Goal: Task Accomplishment & Management: Manage account settings

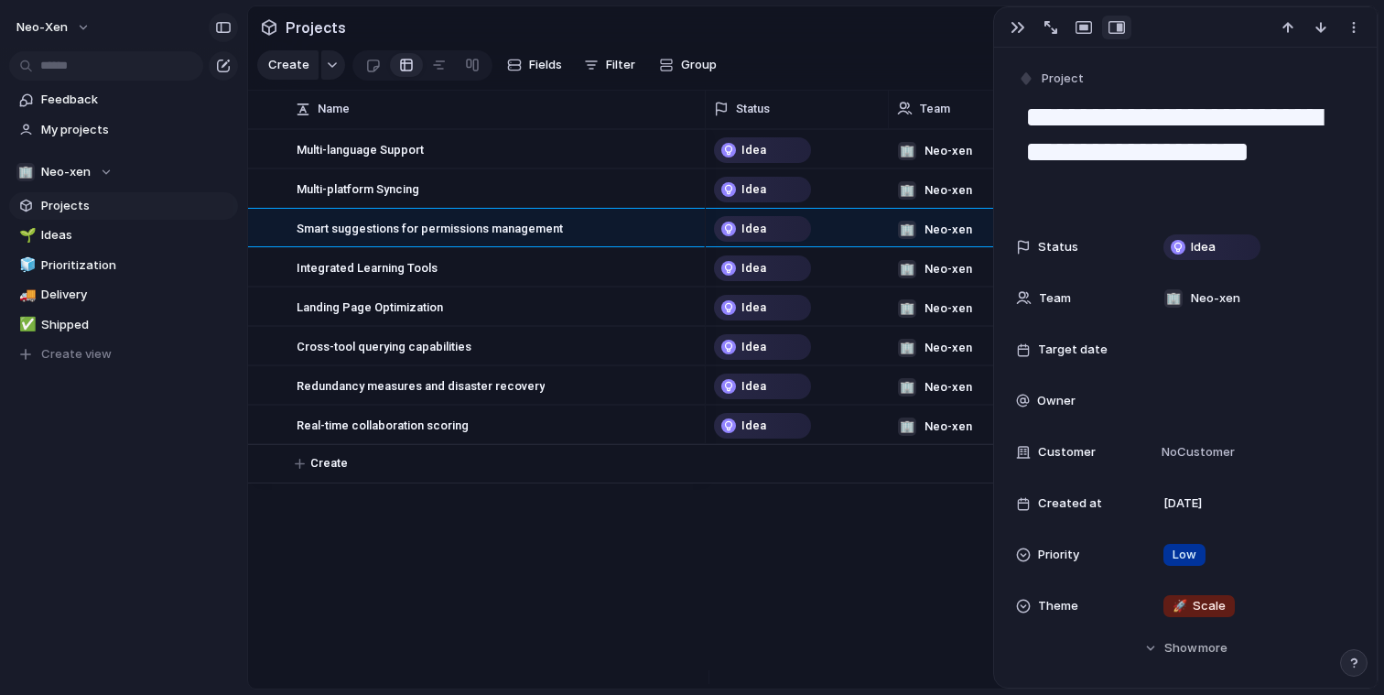
click at [234, 29] on button "button" at bounding box center [223, 27] width 29 height 29
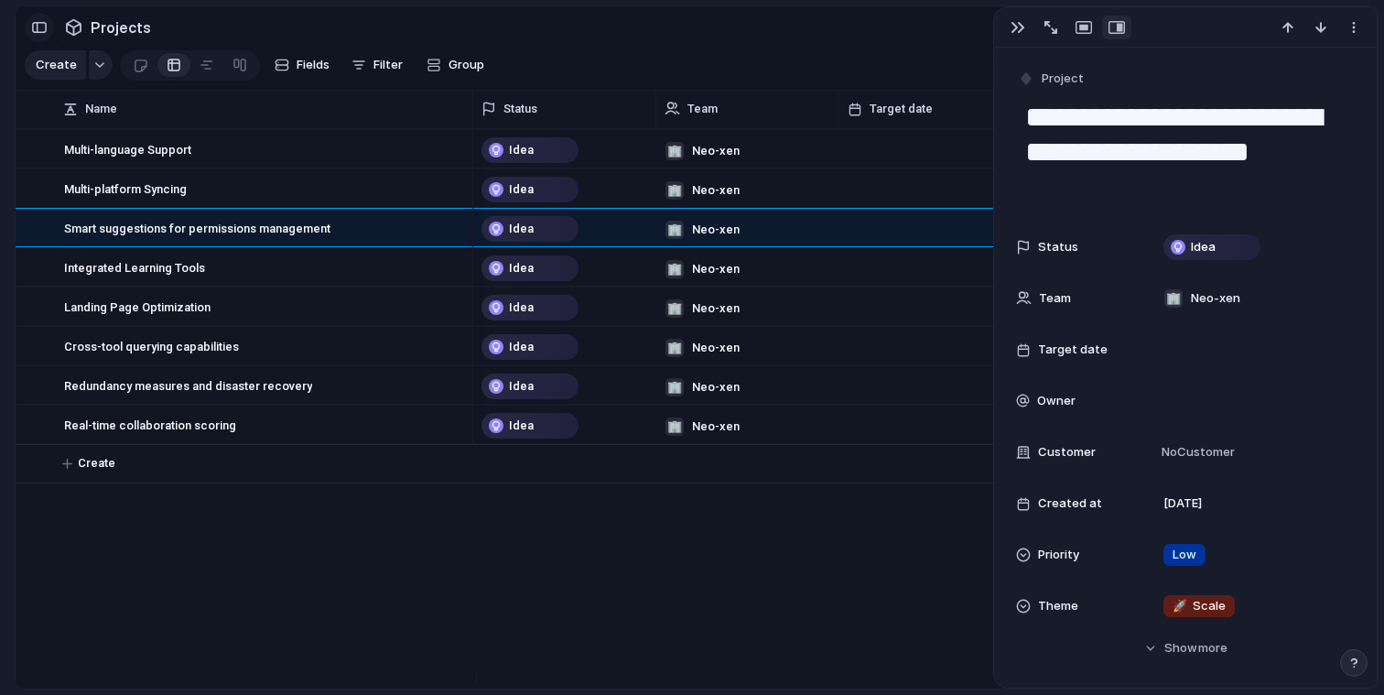
click at [31, 26] on button "button" at bounding box center [39, 27] width 29 height 29
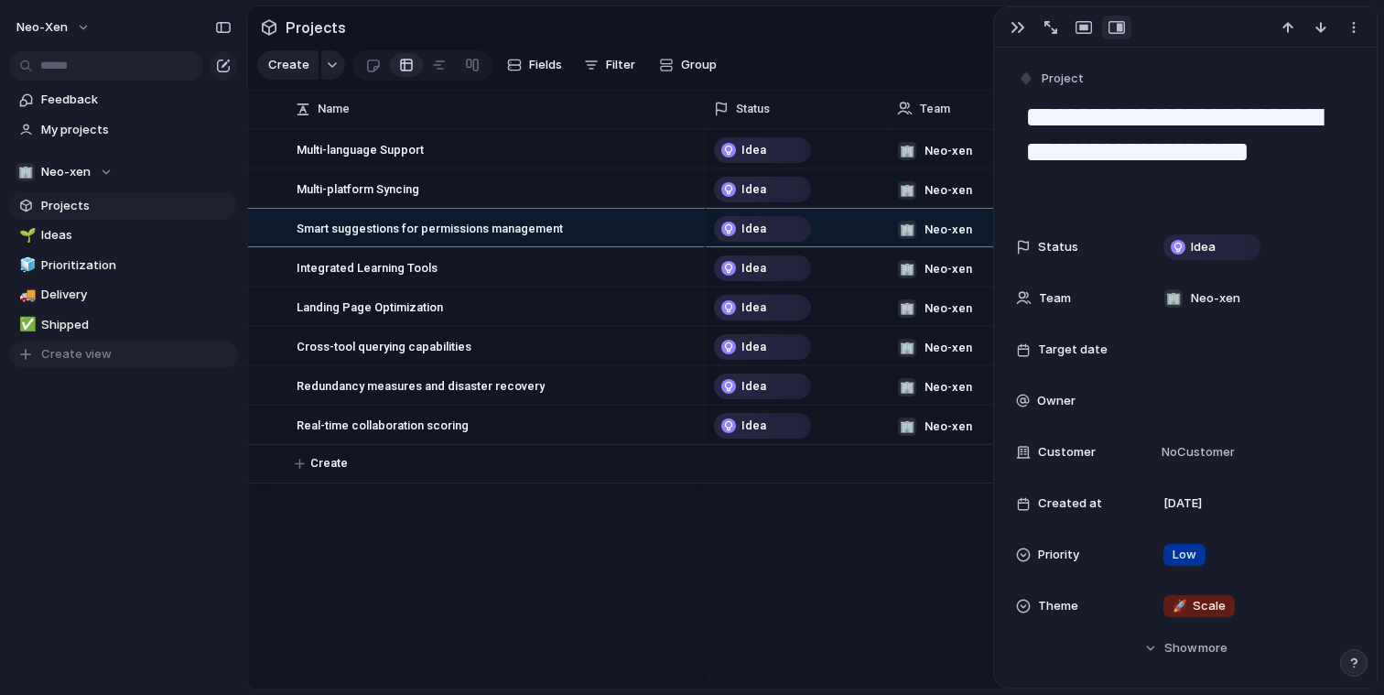
click at [93, 356] on span "Create view" at bounding box center [76, 354] width 70 height 18
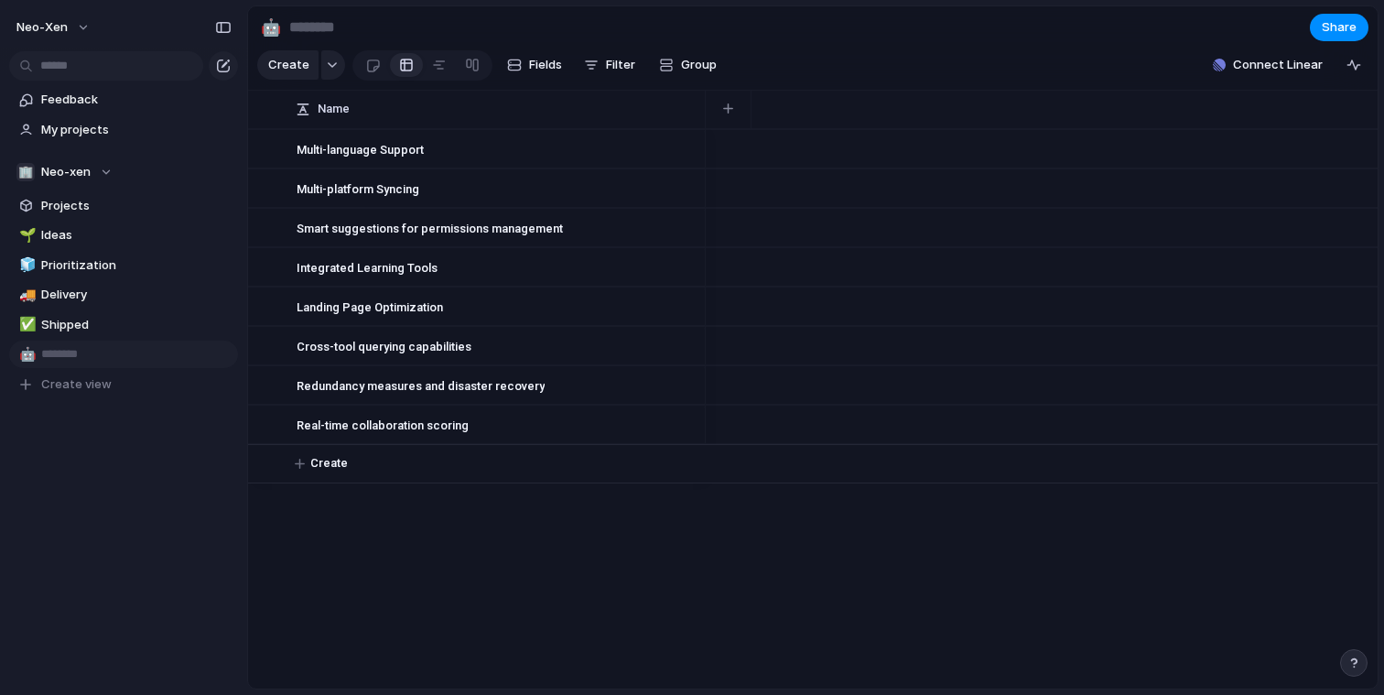
click at [85, 351] on input "text" at bounding box center [136, 354] width 190 height 18
type input "****"
click at [328, 69] on div "button" at bounding box center [332, 64] width 13 height 7
click at [399, 74] on div "Goal Program Initiative Launch Project Customize" at bounding box center [692, 347] width 1384 height 695
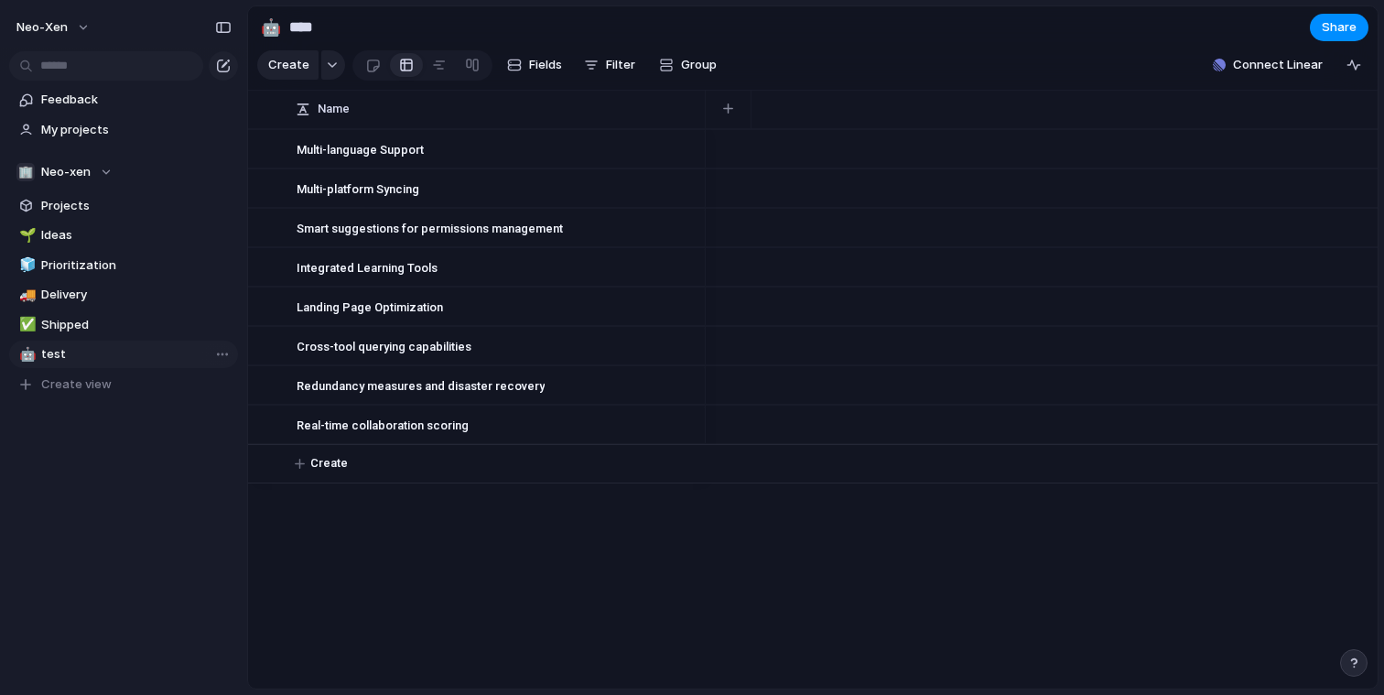
click at [399, 74] on div at bounding box center [406, 64] width 15 height 29
click at [373, 75] on div at bounding box center [373, 65] width 16 height 30
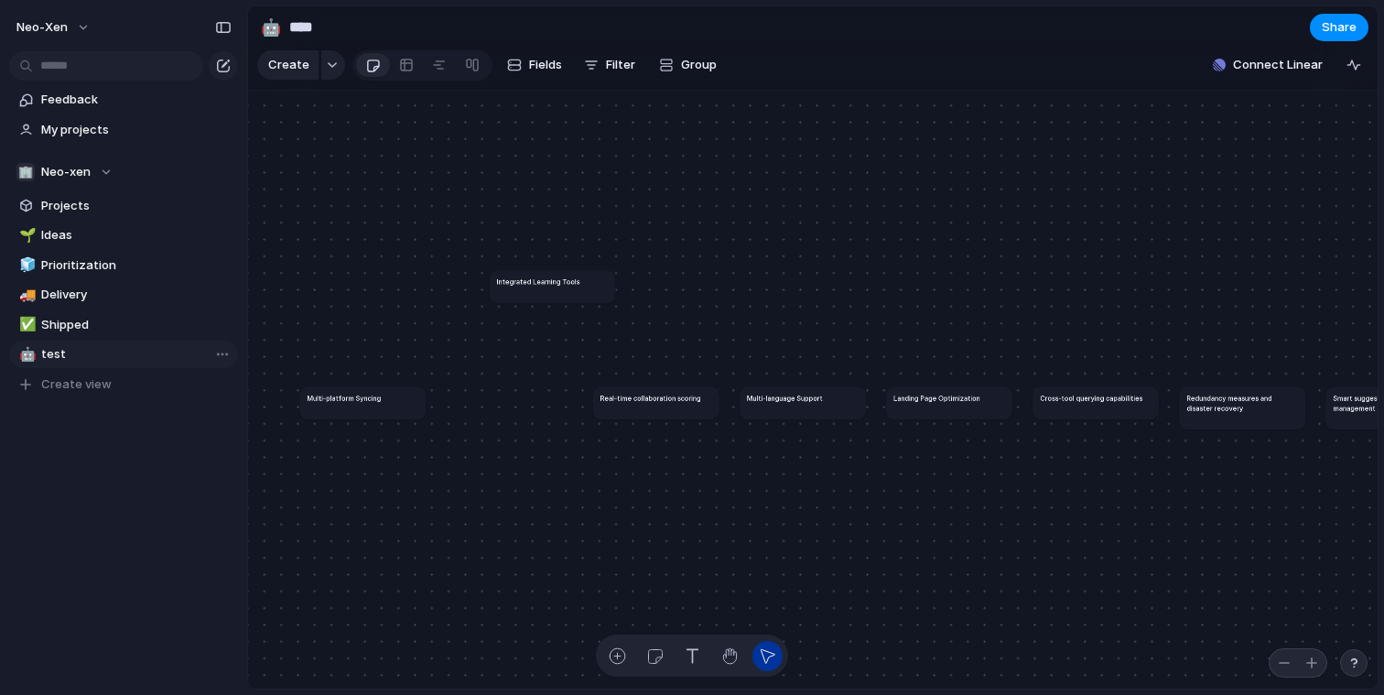
drag, startPoint x: 515, startPoint y: 392, endPoint x: 549, endPoint y: 295, distance: 102.8
click at [549, 286] on h1 "Integrated Learning Tools" at bounding box center [538, 281] width 83 height 10
drag, startPoint x: 643, startPoint y: 420, endPoint x: 530, endPoint y: 459, distance: 119.3
click at [524, 449] on article "Real-time collaboration scoring" at bounding box center [548, 432] width 125 height 33
drag, startPoint x: 745, startPoint y: 416, endPoint x: 718, endPoint y: 294, distance: 124.8
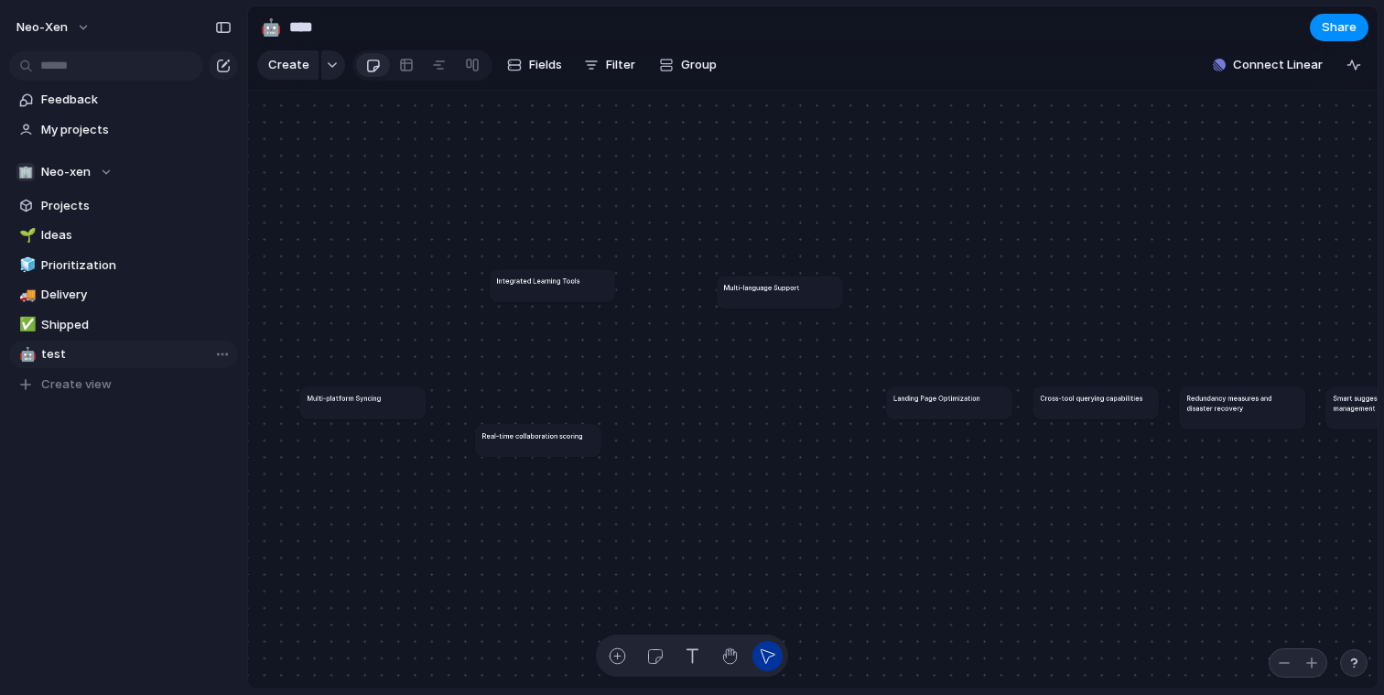
click at [717, 293] on article "Multi-language Support" at bounding box center [779, 292] width 125 height 33
drag, startPoint x: 764, startPoint y: 444, endPoint x: 775, endPoint y: 458, distance: 17.6
click at [770, 655] on div "button" at bounding box center [767, 655] width 19 height 19
click at [730, 656] on div "button" at bounding box center [729, 655] width 19 height 19
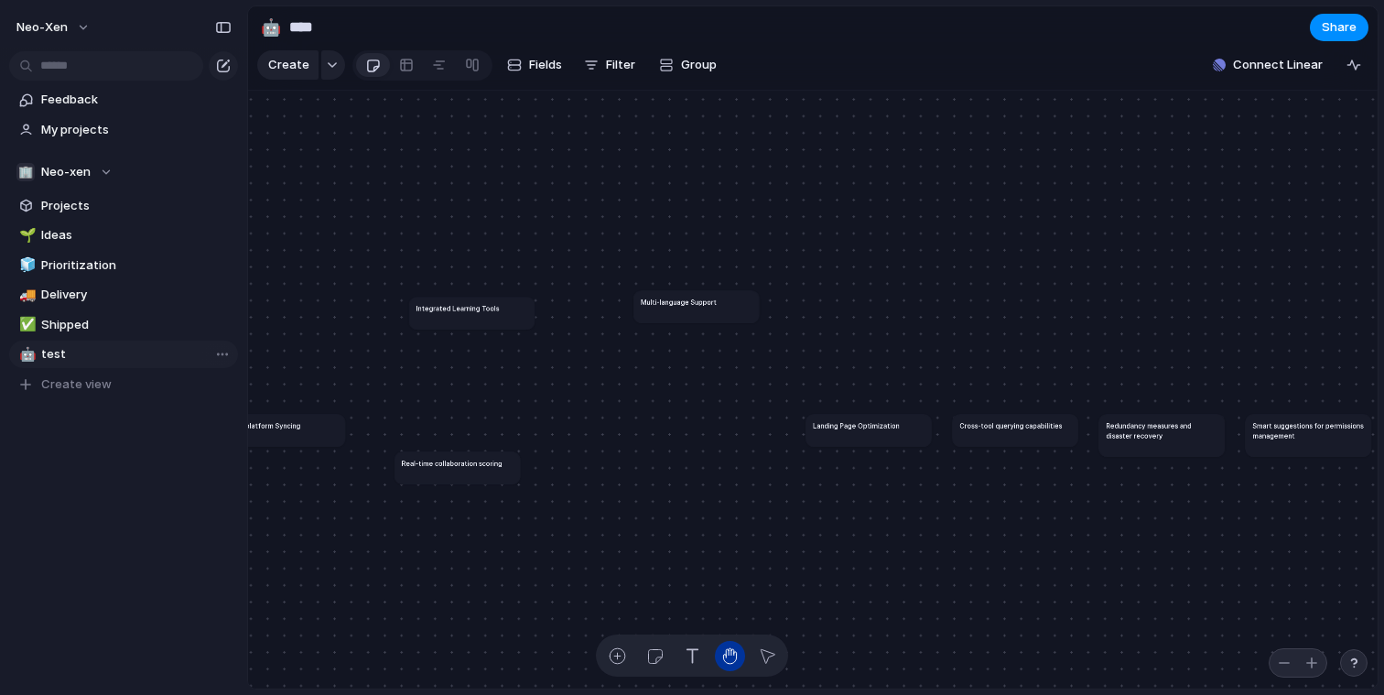
drag, startPoint x: 923, startPoint y: 419, endPoint x: 842, endPoint y: 447, distance: 85.1
click at [842, 447] on article "Landing Page Optimization" at bounding box center [867, 430] width 125 height 33
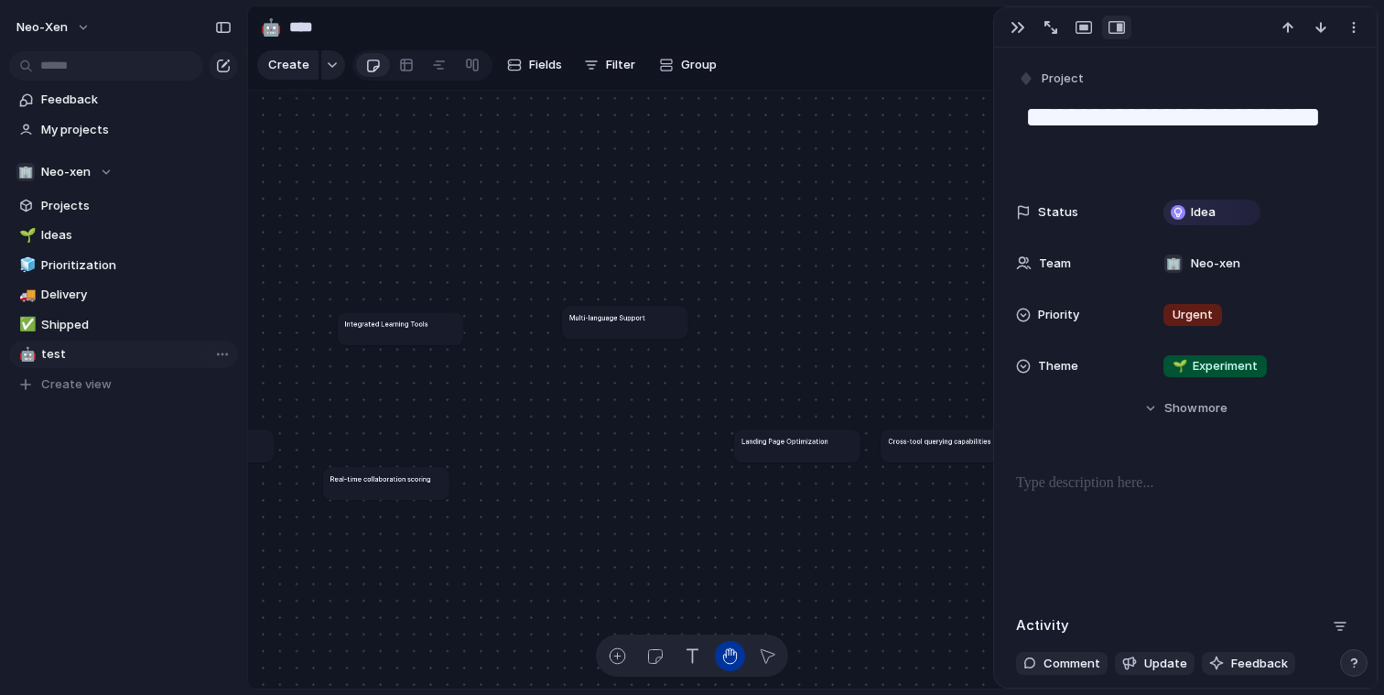
drag, startPoint x: 847, startPoint y: 481, endPoint x: 748, endPoint y: 489, distance: 99.2
click at [750, 490] on div "Multi-platform Syncing Integrated Learning Tools Real-time collaboration scorin…" at bounding box center [812, 390] width 1129 height 599
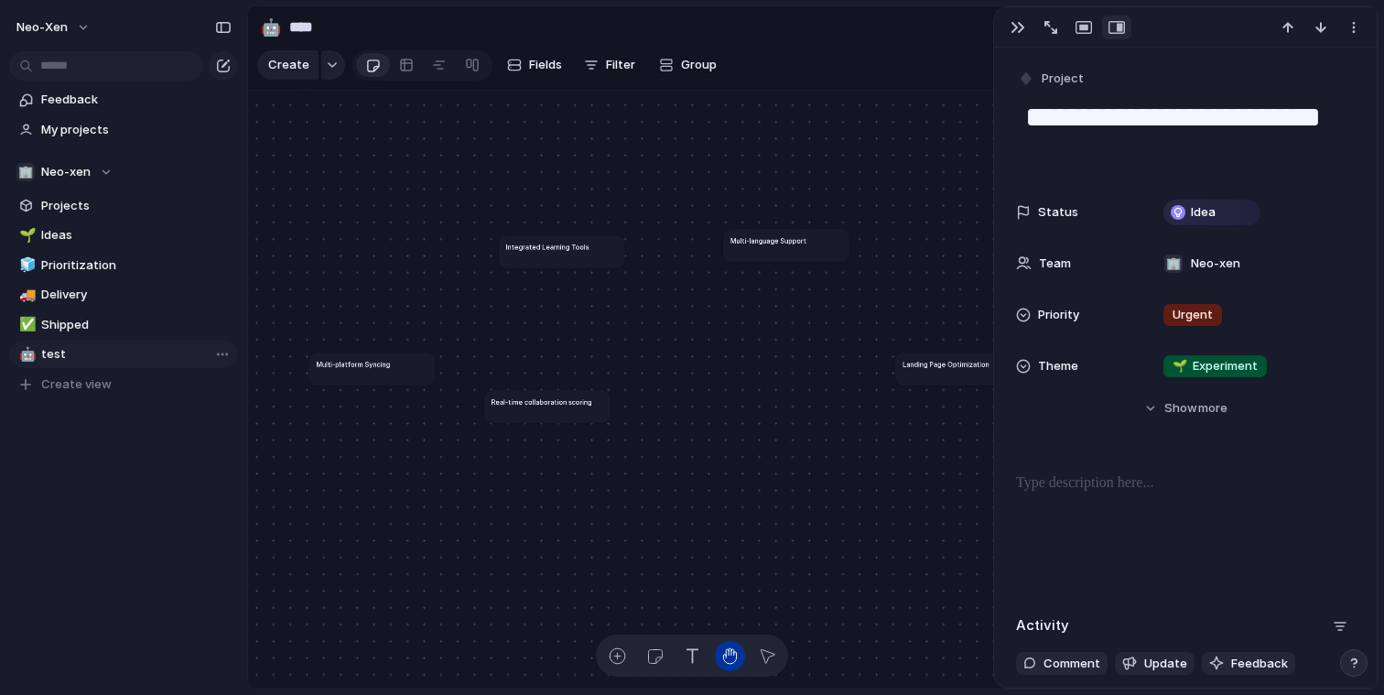
drag, startPoint x: 747, startPoint y: 489, endPoint x: 934, endPoint y: 418, distance: 199.6
click at [934, 418] on div "Multi-platform Syncing Integrated Learning Tools Real-time collaboration scorin…" at bounding box center [812, 390] width 1129 height 599
click at [621, 656] on div "button" at bounding box center [617, 655] width 19 height 19
click at [659, 654] on div "button" at bounding box center [654, 655] width 19 height 19
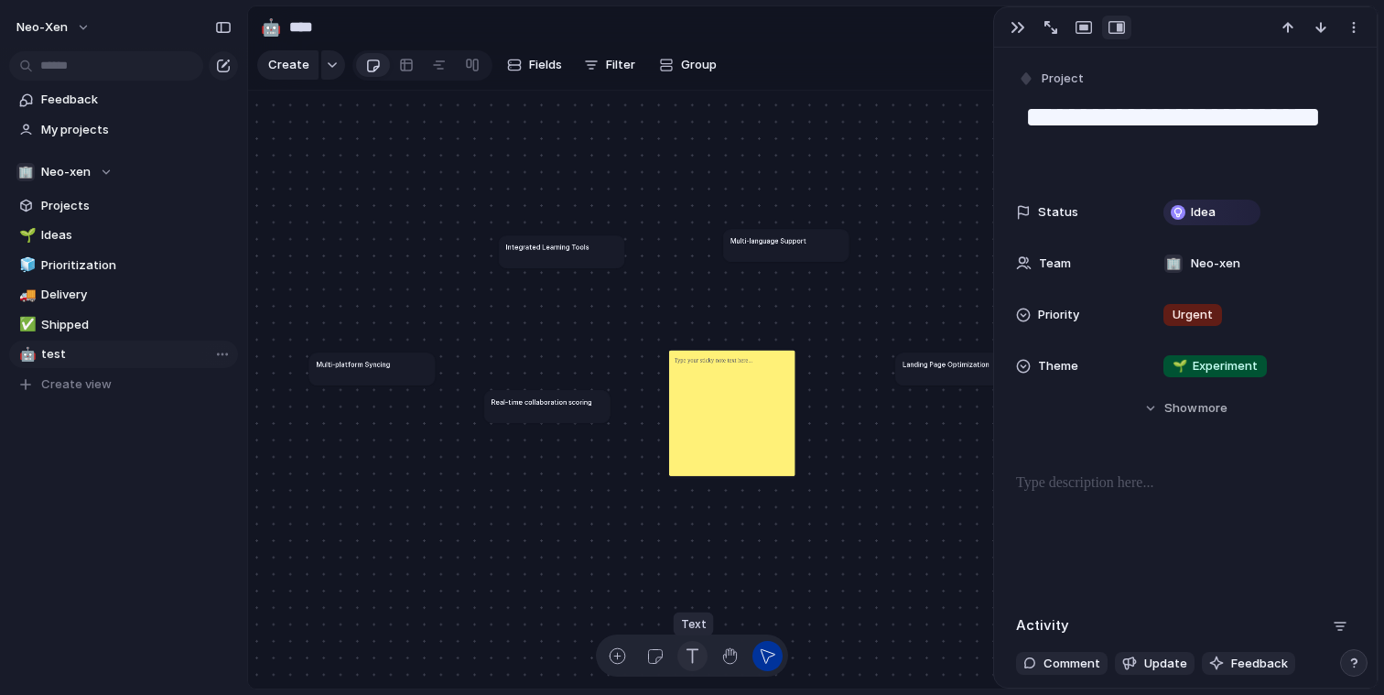
click at [696, 649] on div "button" at bounding box center [692, 655] width 19 height 19
click at [669, 335] on div "Multi-platform Syncing Integrated Learning Tools Real-time collaboration scorin…" at bounding box center [812, 390] width 1129 height 599
drag, startPoint x: 713, startPoint y: 341, endPoint x: 732, endPoint y: 334, distance: 20.6
click at [732, 330] on p at bounding box center [723, 324] width 63 height 10
click at [730, 327] on p at bounding box center [723, 322] width 63 height 10
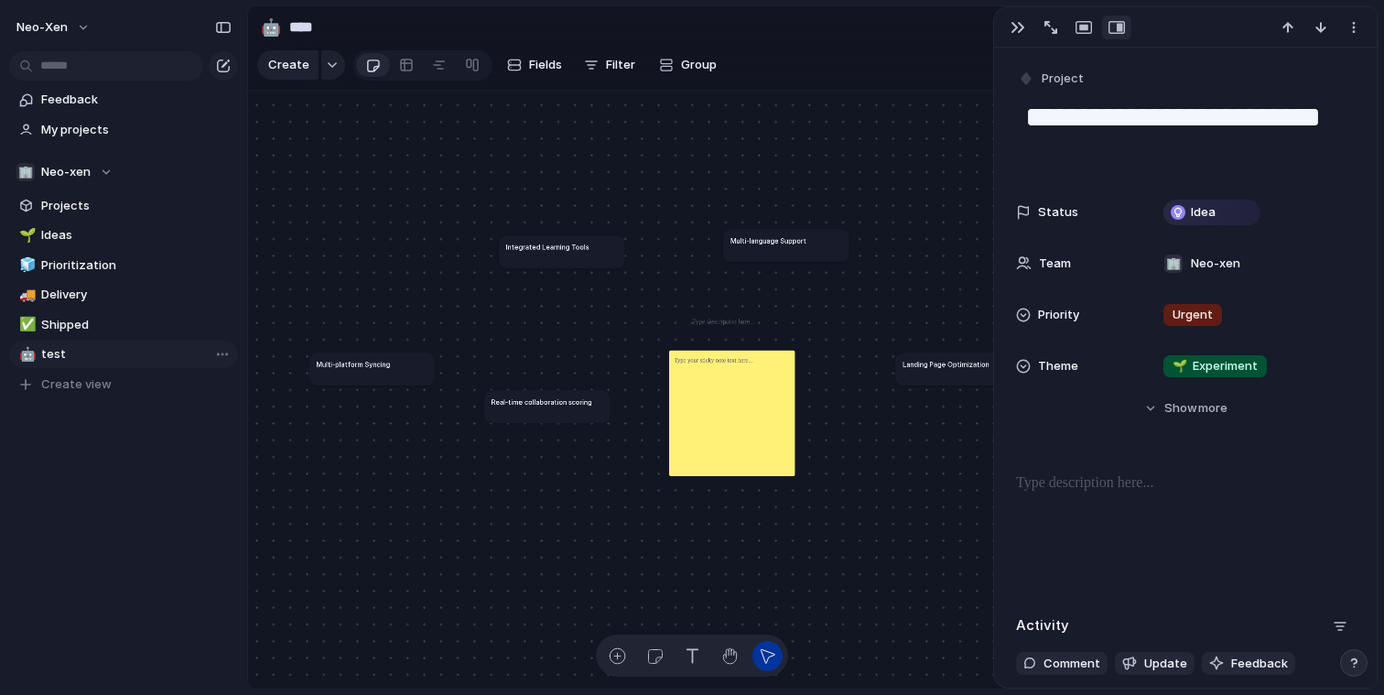
click at [730, 327] on p at bounding box center [723, 322] width 63 height 10
click at [737, 365] on p at bounding box center [714, 360] width 78 height 10
click at [748, 412] on div at bounding box center [731, 412] width 125 height 125
click at [705, 368] on div "**********" at bounding box center [566, 489] width 517 height 274
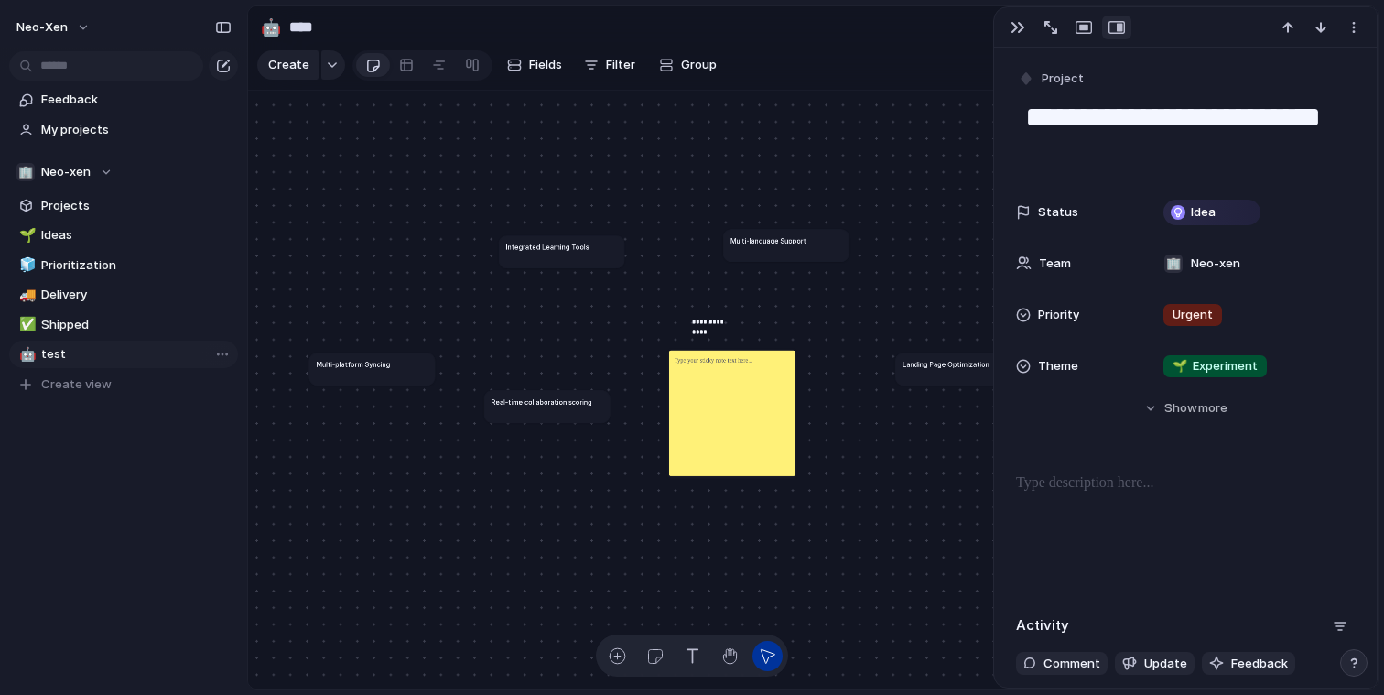
click at [705, 359] on div "**********" at bounding box center [734, 338] width 84 height 42
click at [727, 652] on div "button" at bounding box center [729, 655] width 19 height 19
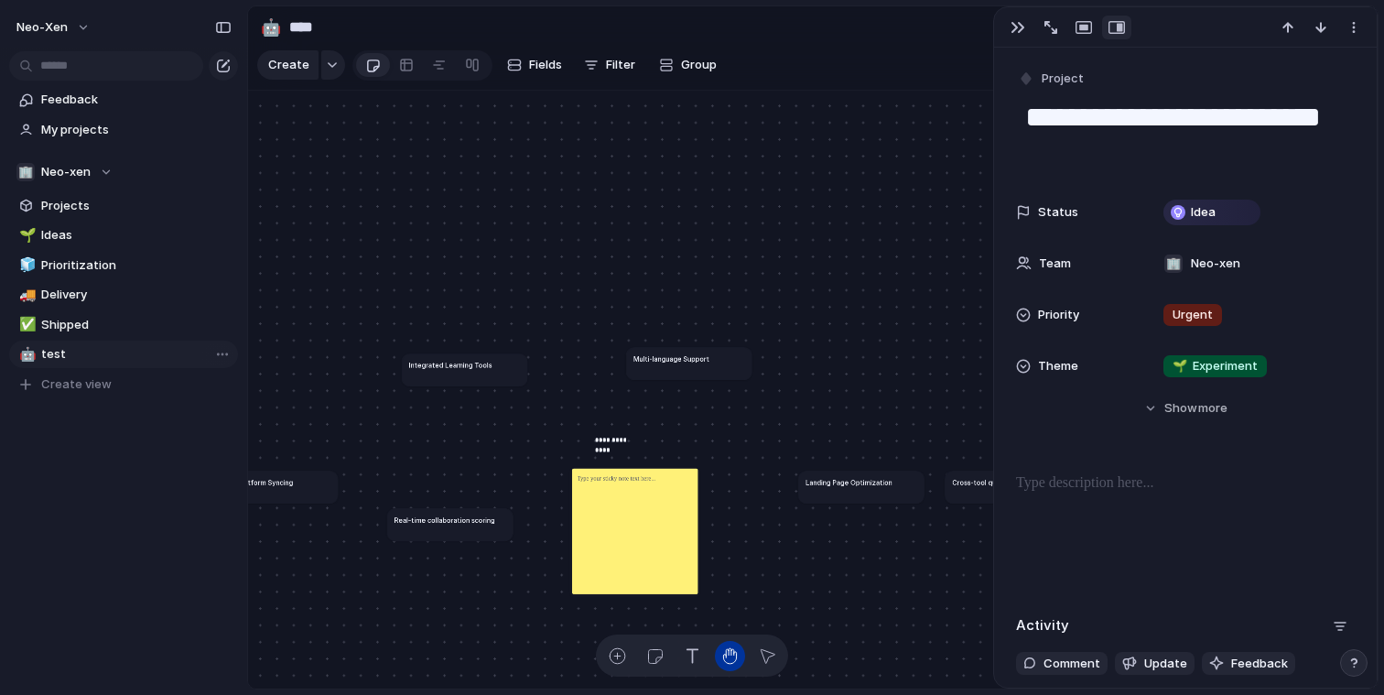
drag, startPoint x: 719, startPoint y: 413, endPoint x: 612, endPoint y: 554, distance: 176.5
click at [608, 557] on div at bounding box center [634, 530] width 125 height 125
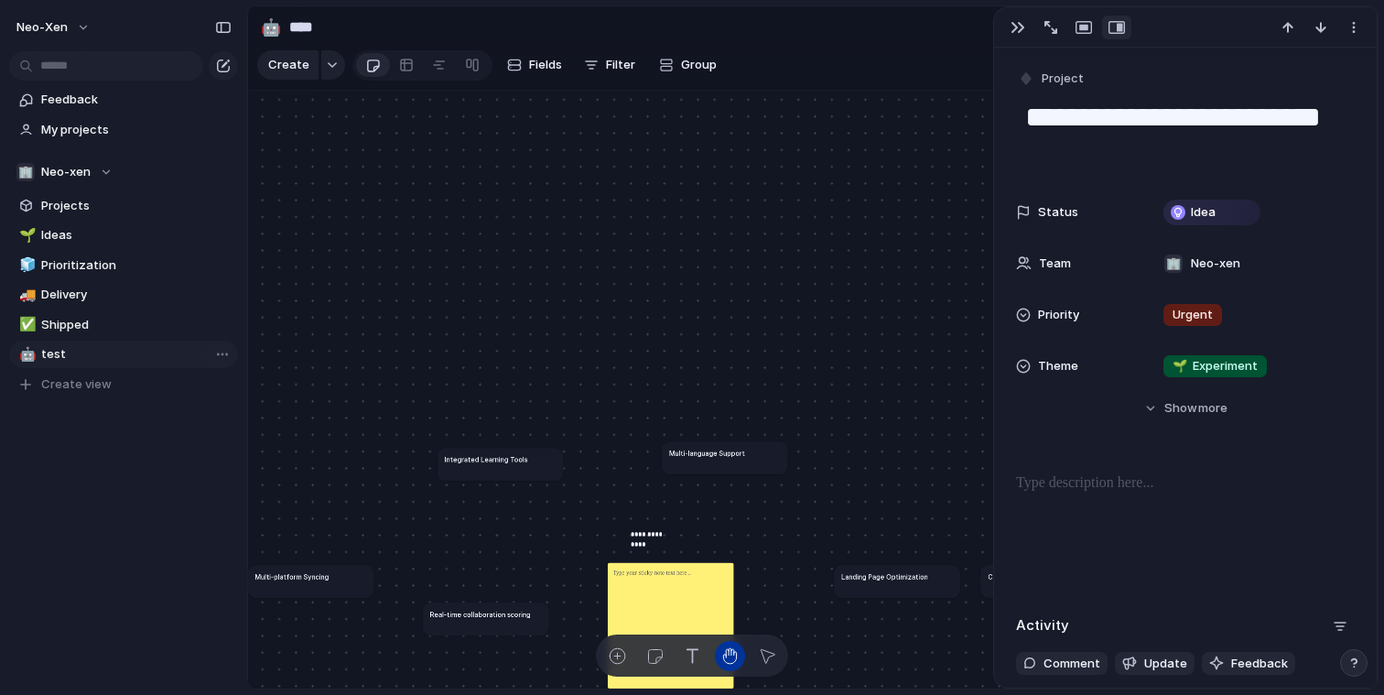
drag, startPoint x: 675, startPoint y: 286, endPoint x: 773, endPoint y: 391, distance: 143.1
click at [772, 391] on div "**********" at bounding box center [812, 390] width 1129 height 599
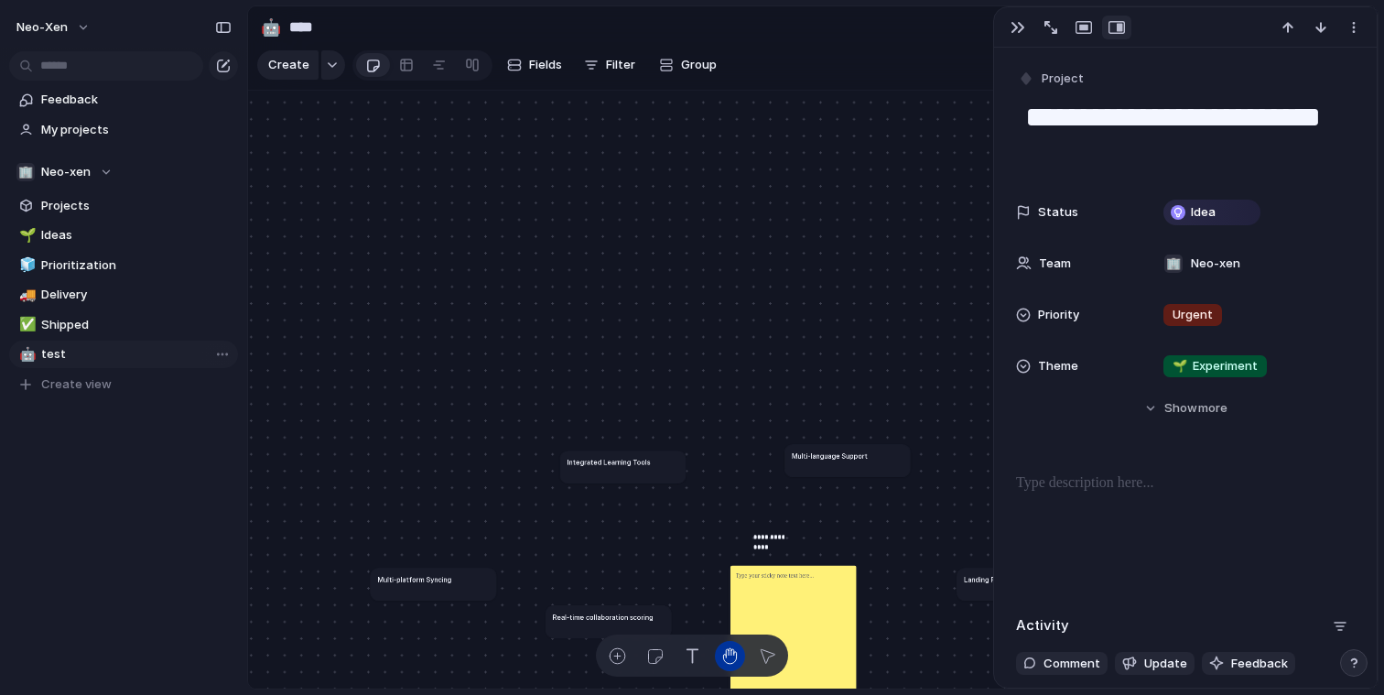
drag, startPoint x: 793, startPoint y: 340, endPoint x: 853, endPoint y: 217, distance: 136.7
click at [853, 217] on div "**********" at bounding box center [812, 390] width 1129 height 599
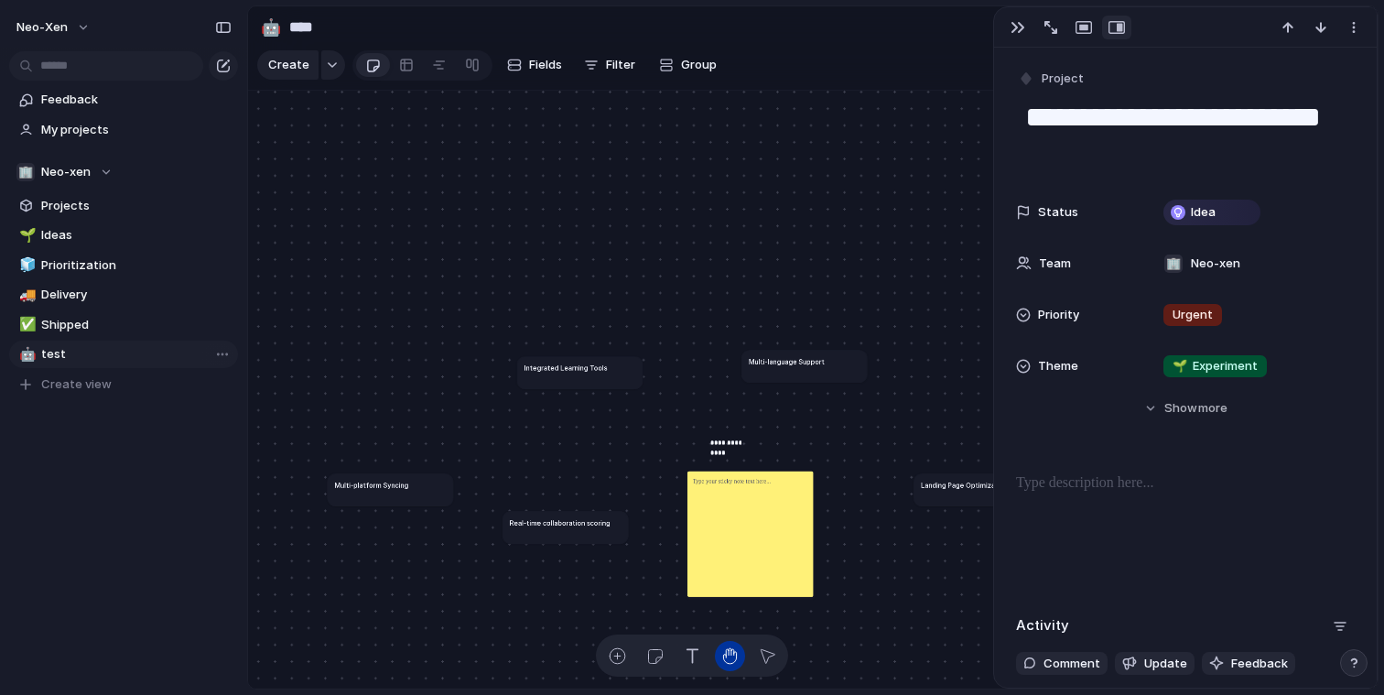
drag, startPoint x: 824, startPoint y: 289, endPoint x: 700, endPoint y: 200, distance: 152.7
click at [725, 217] on div "**********" at bounding box center [812, 390] width 1129 height 599
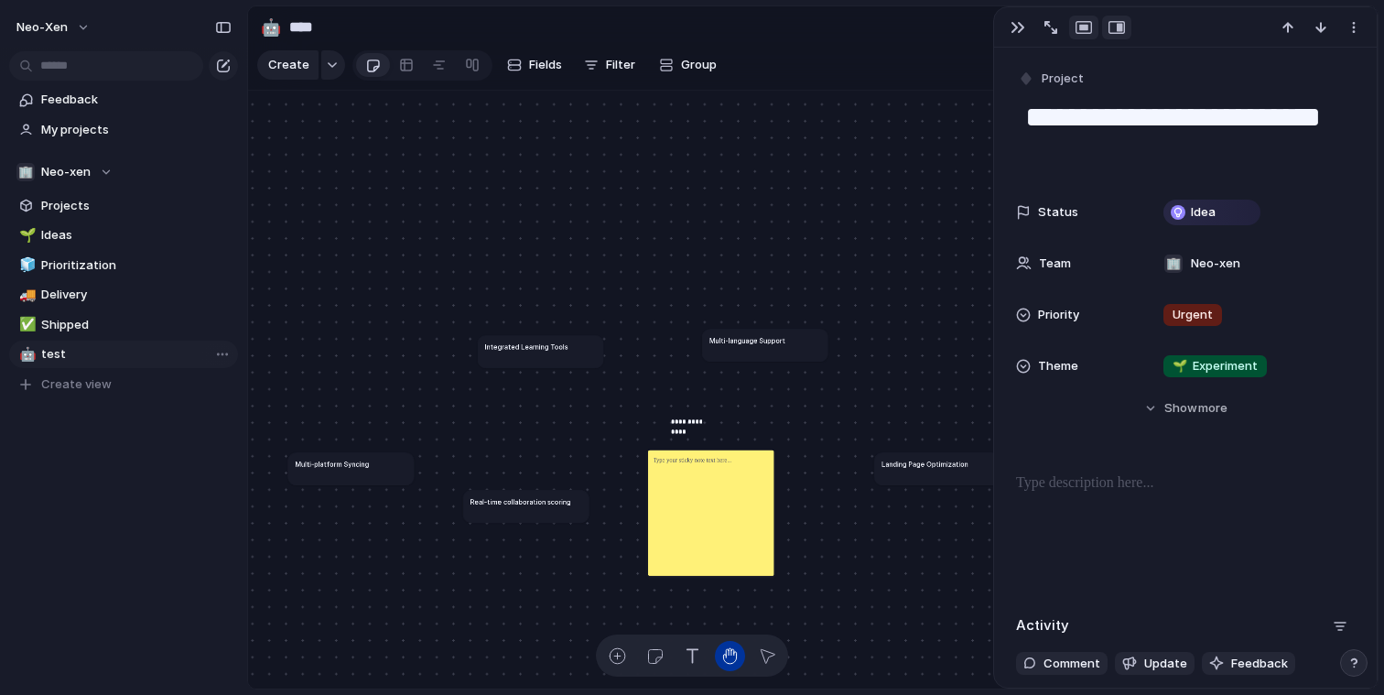
click at [1075, 29] on div "button" at bounding box center [1083, 27] width 16 height 15
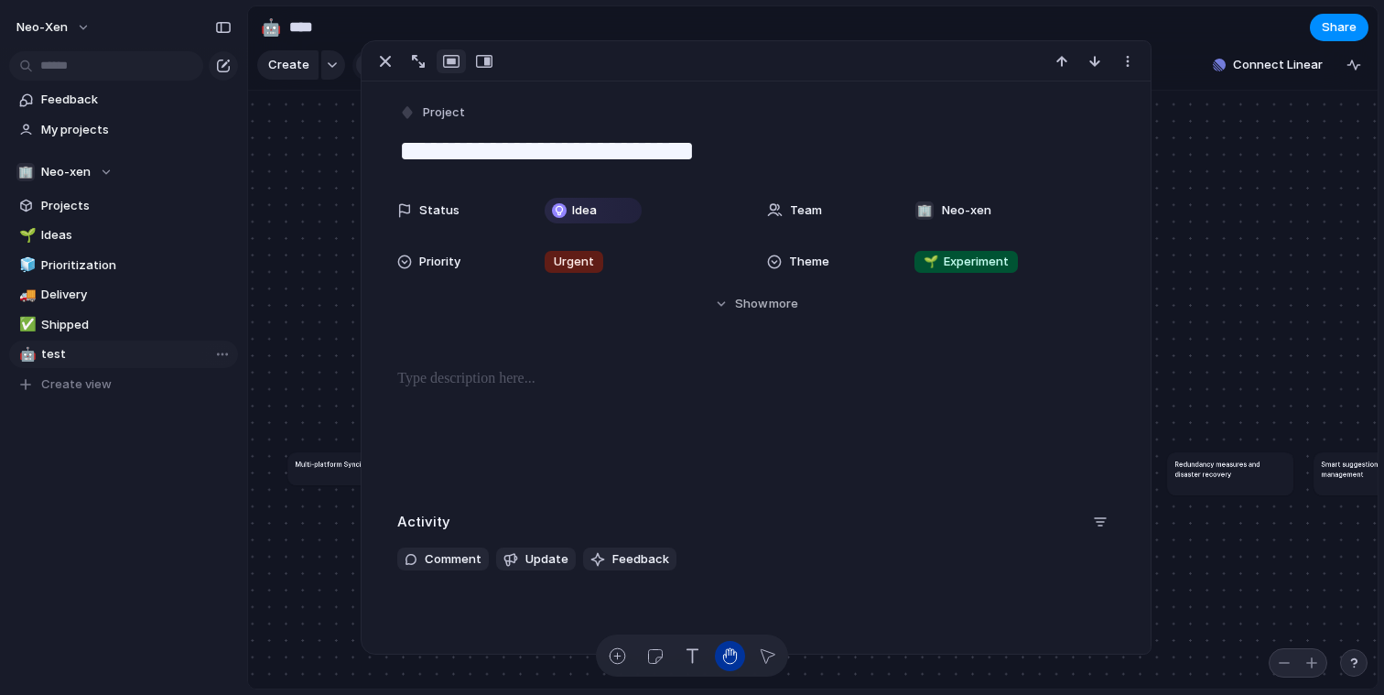
drag, startPoint x: 811, startPoint y: 63, endPoint x: 856, endPoint y: 36, distance: 52.6
click at [856, 36] on main "**********" at bounding box center [812, 347] width 1131 height 684
click at [481, 63] on div "button" at bounding box center [484, 61] width 16 height 15
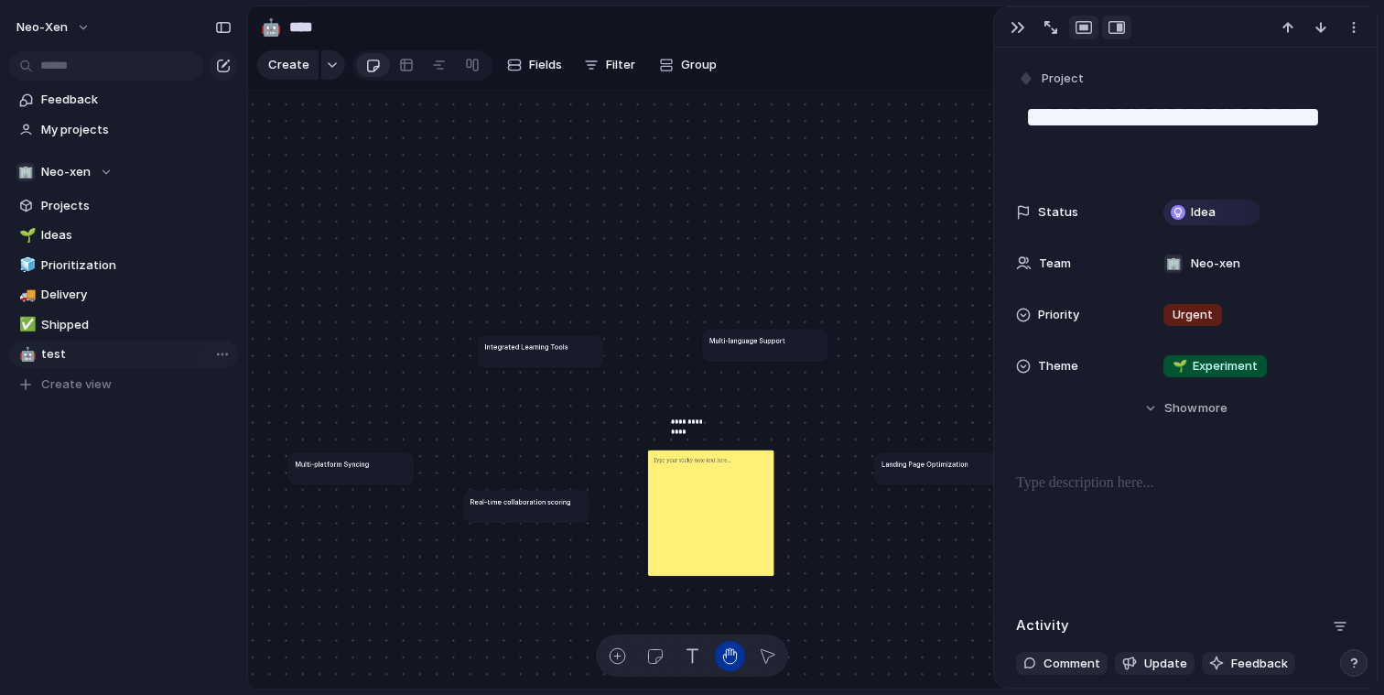
click at [1085, 30] on div "button" at bounding box center [1083, 27] width 16 height 15
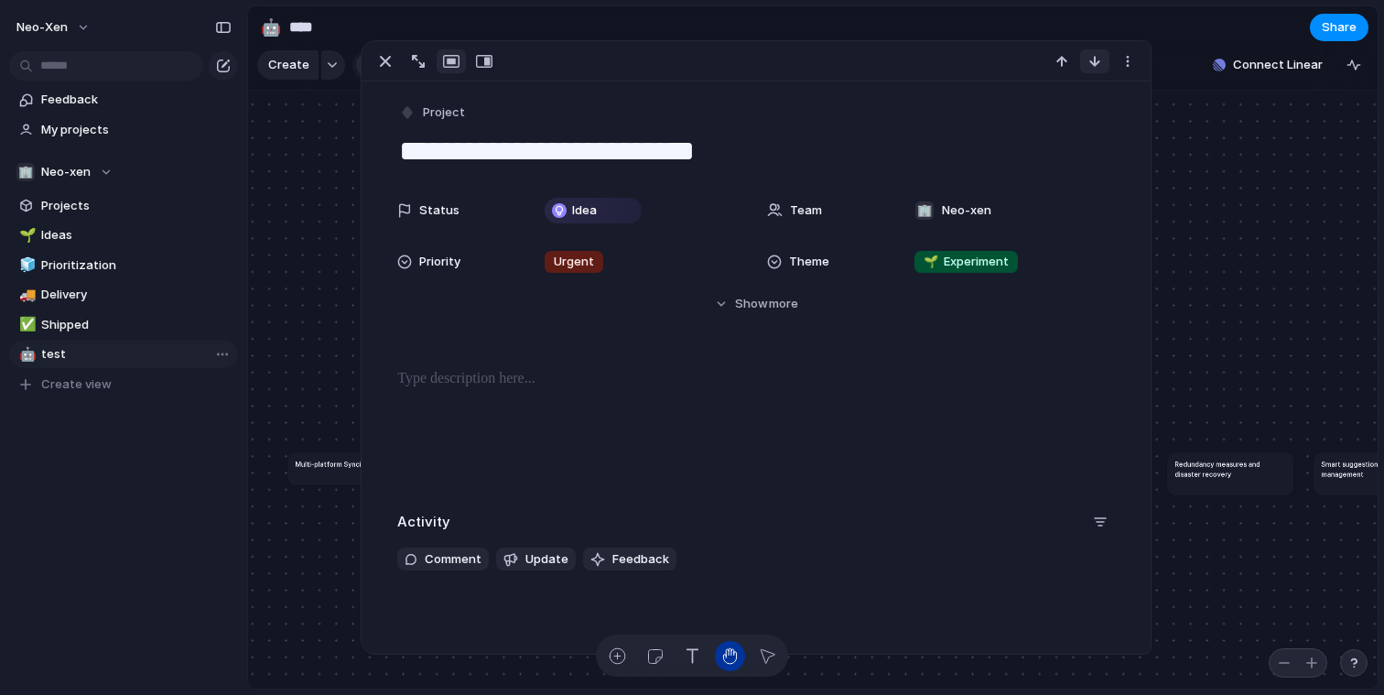
click at [1105, 63] on button "button" at bounding box center [1094, 61] width 29 height 24
click at [1100, 63] on div "button" at bounding box center [1094, 61] width 15 height 15
click at [1062, 64] on div "button" at bounding box center [1061, 61] width 15 height 15
click at [1082, 62] on button "button" at bounding box center [1094, 61] width 29 height 24
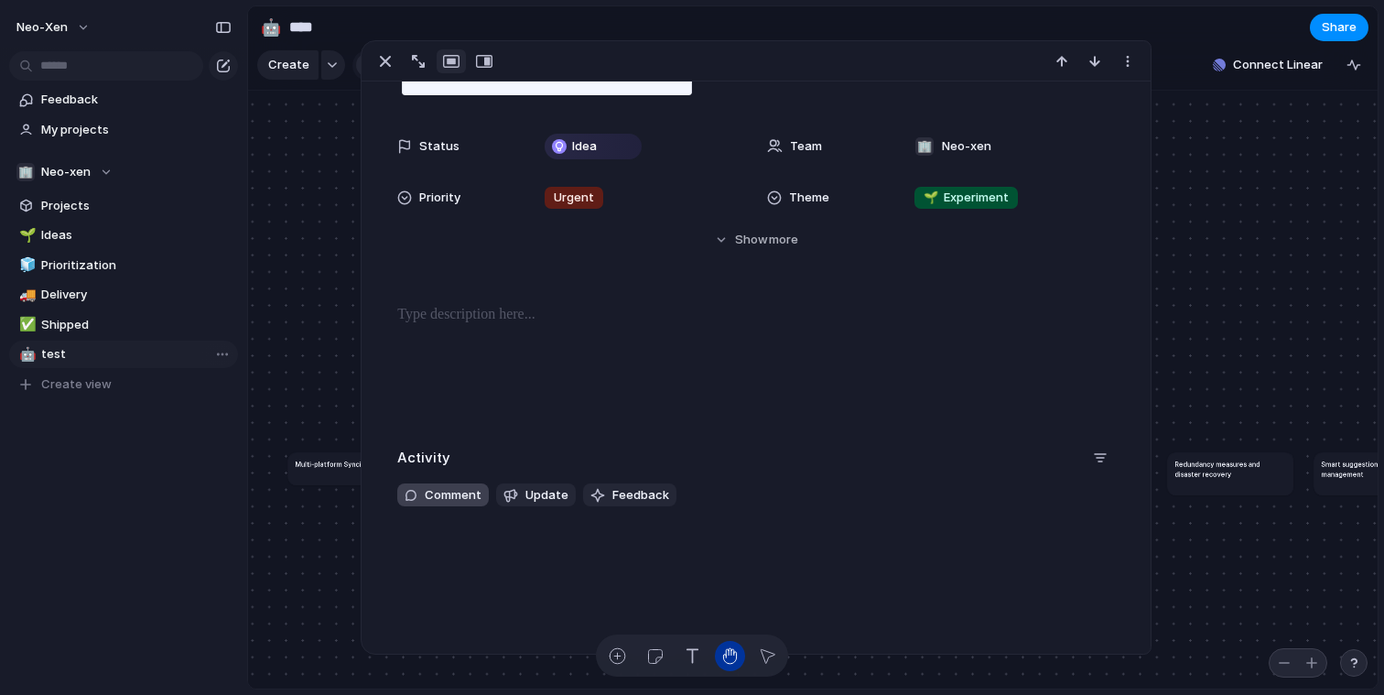
click at [457, 492] on span "Comment" at bounding box center [453, 495] width 57 height 18
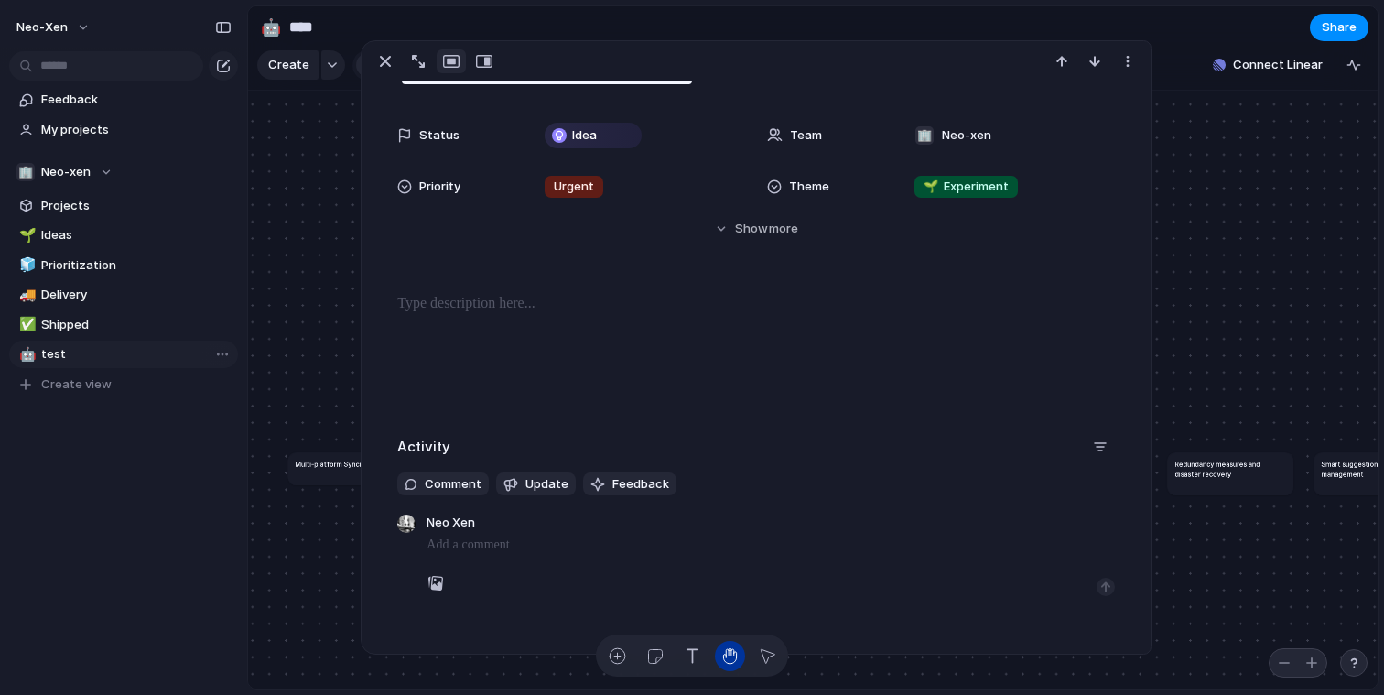
scroll to position [83, 0]
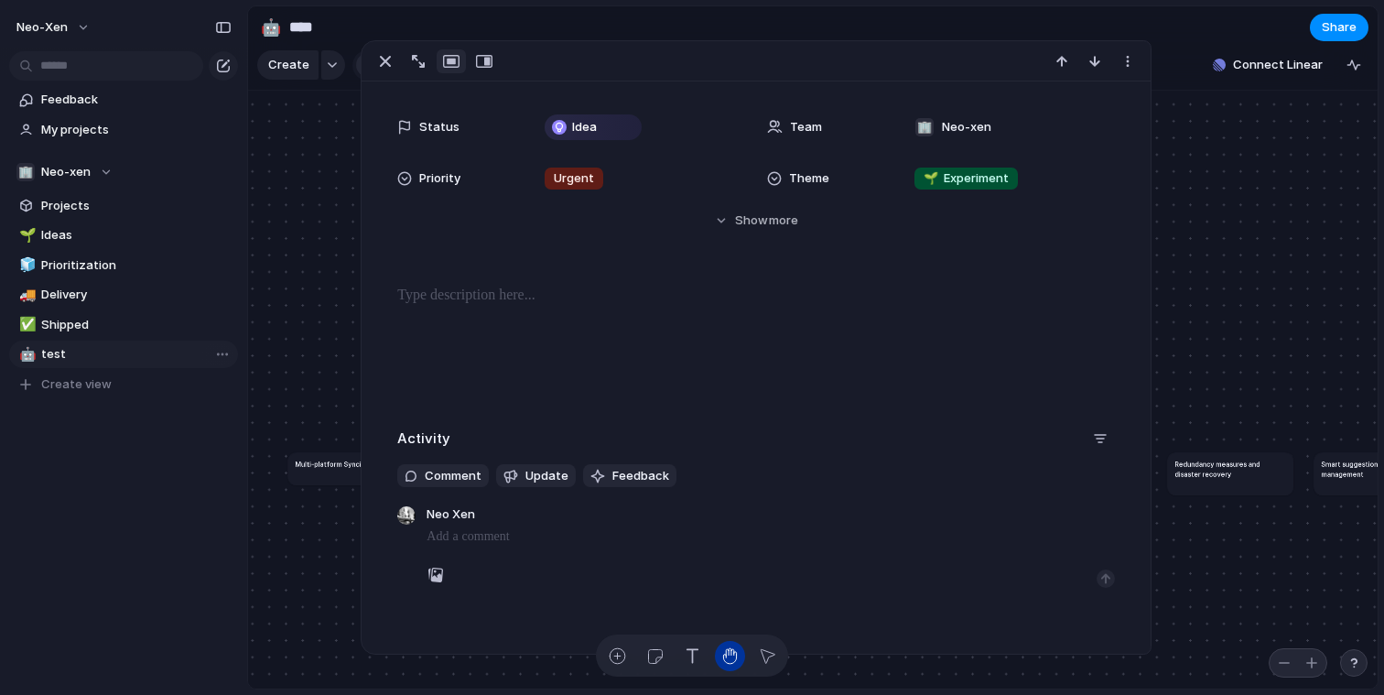
click at [457, 557] on div at bounding box center [771, 554] width 688 height 15
click at [464, 546] on p at bounding box center [771, 536] width 688 height 22
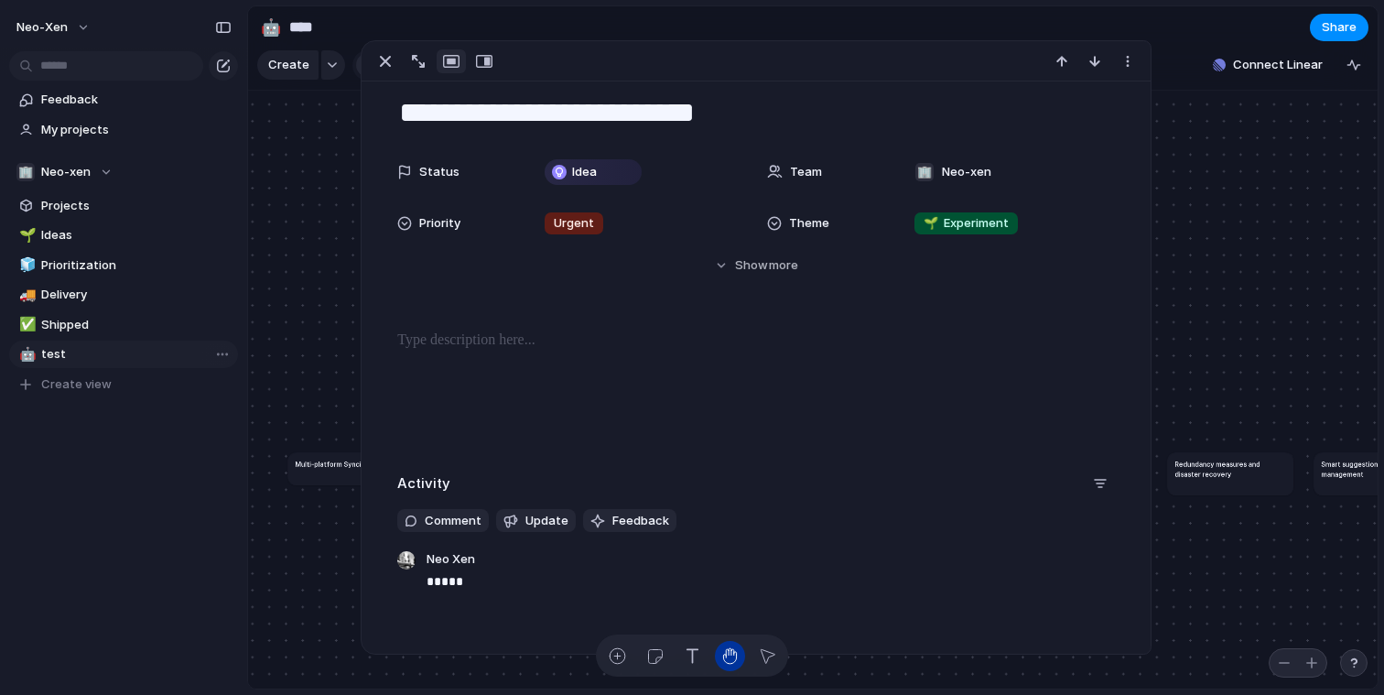
scroll to position [0, 0]
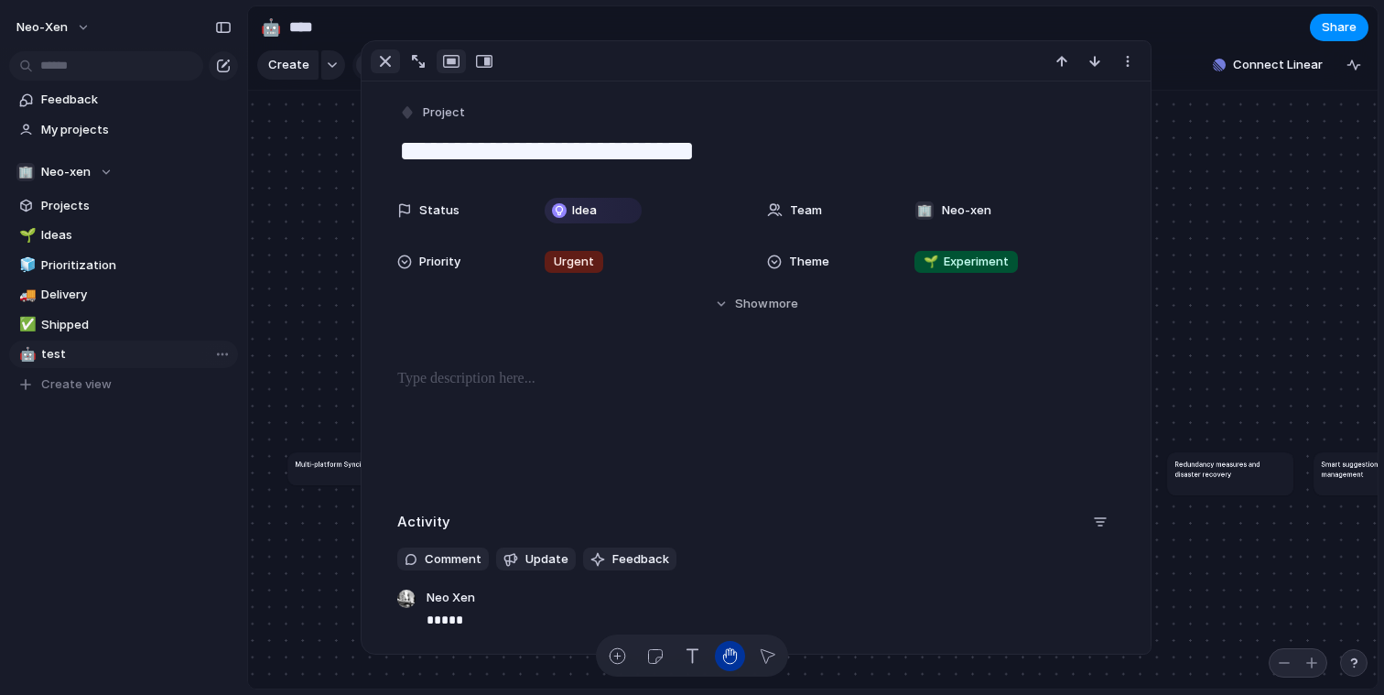
click at [391, 58] on div "button" at bounding box center [385, 61] width 22 height 22
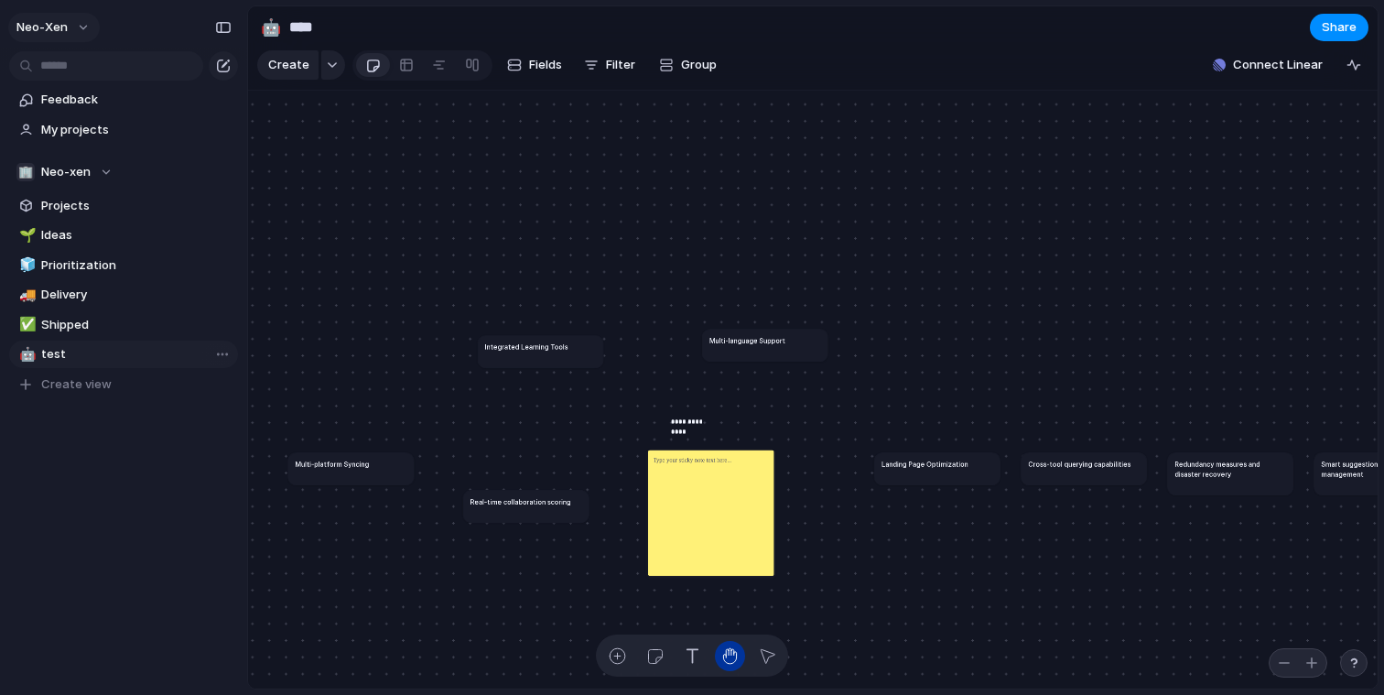
click at [47, 29] on span "neo-xen" at bounding box center [41, 27] width 51 height 18
click at [71, 85] on li "Invite members" at bounding box center [89, 97] width 152 height 29
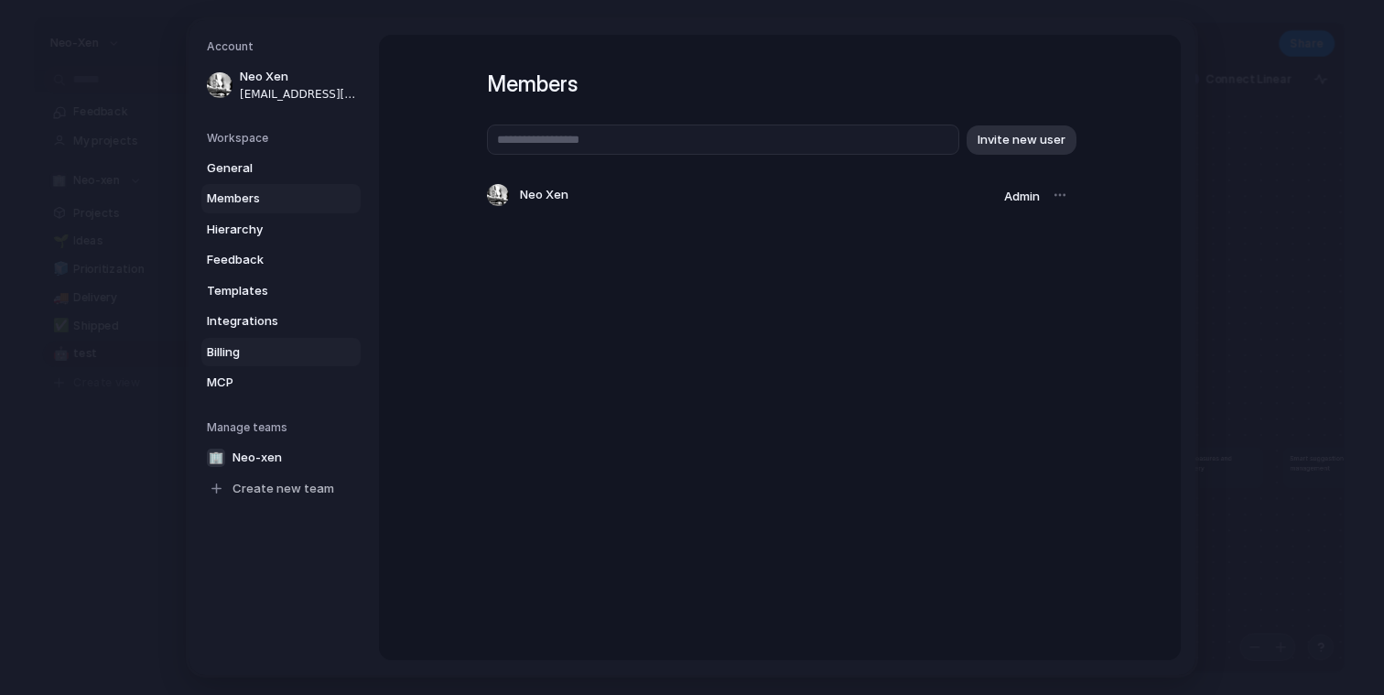
click at [232, 351] on span "Billing" at bounding box center [265, 352] width 117 height 18
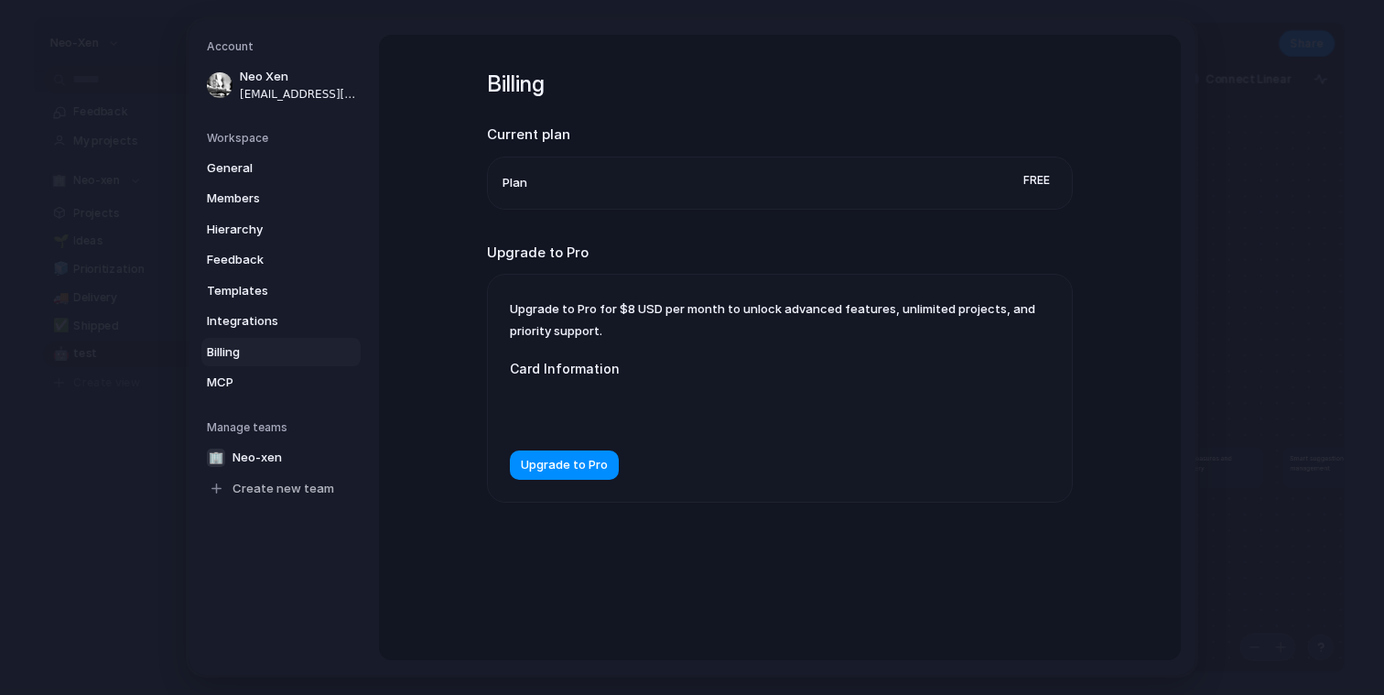
drag, startPoint x: 617, startPoint y: 308, endPoint x: 686, endPoint y: 308, distance: 69.6
click at [683, 308] on span "Upgrade to Pro for $8 USD per month to unlock advanced features, unlimited proj…" at bounding box center [772, 319] width 525 height 37
drag, startPoint x: 813, startPoint y: 313, endPoint x: 870, endPoint y: 315, distance: 57.7
click at [850, 315] on span "Upgrade to Pro for $8 USD per month to unlock advanced features, unlimited proj…" at bounding box center [772, 319] width 525 height 37
drag, startPoint x: 872, startPoint y: 315, endPoint x: 914, endPoint y: 316, distance: 42.1
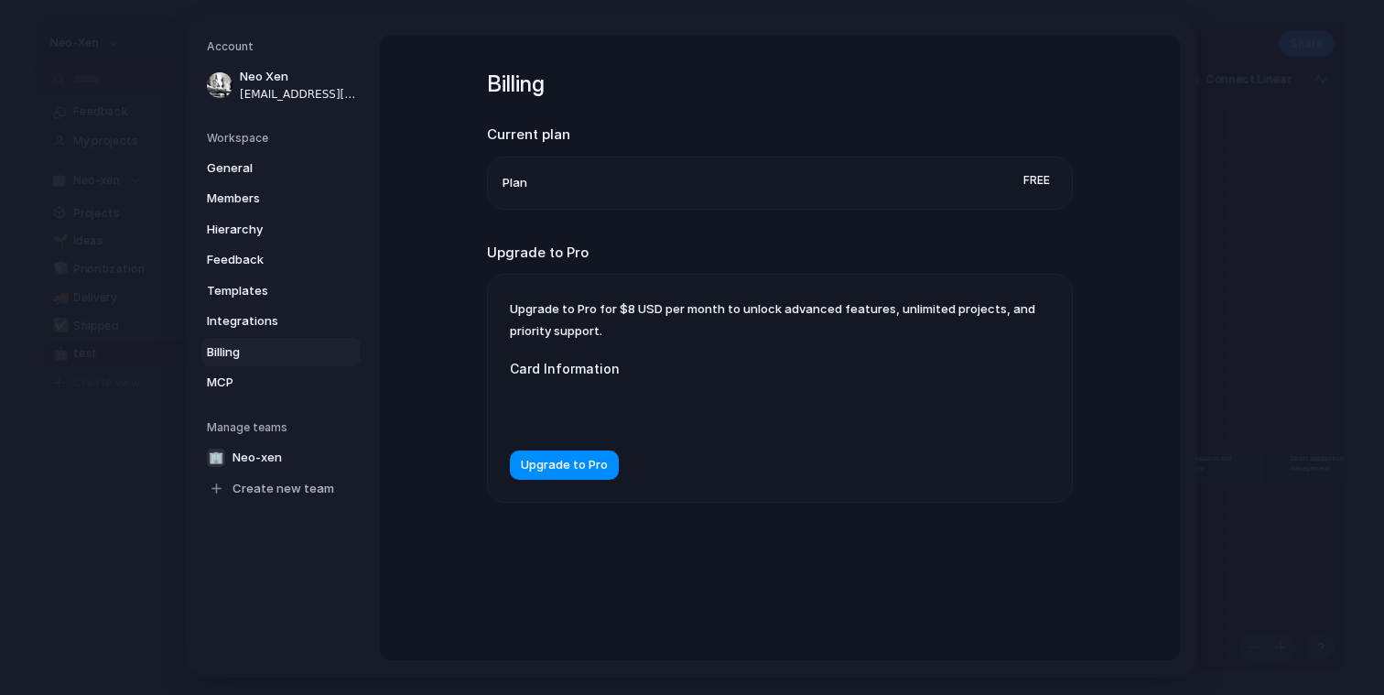
click at [908, 315] on span "Upgrade to Pro for $8 USD per month to unlock advanced features, unlimited proj…" at bounding box center [772, 319] width 525 height 37
click at [249, 286] on span "Templates" at bounding box center [265, 291] width 117 height 18
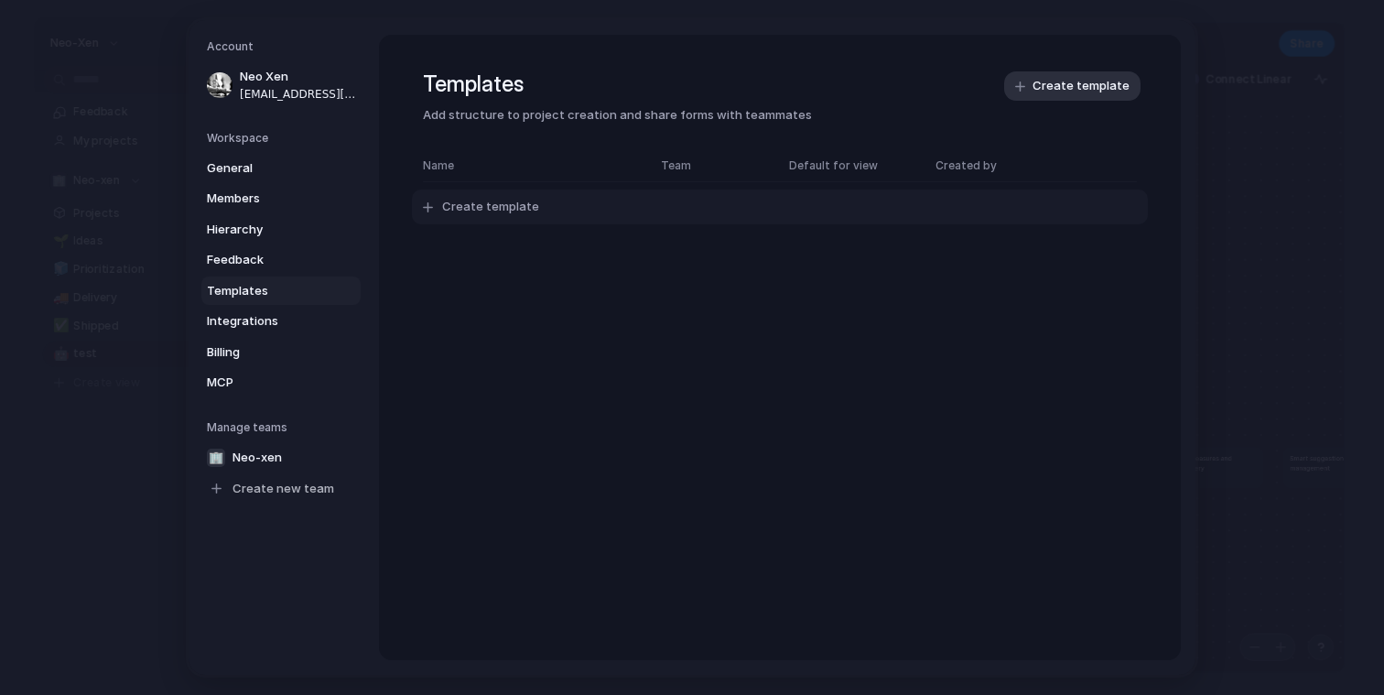
click at [485, 211] on span "Create template" at bounding box center [490, 207] width 97 height 18
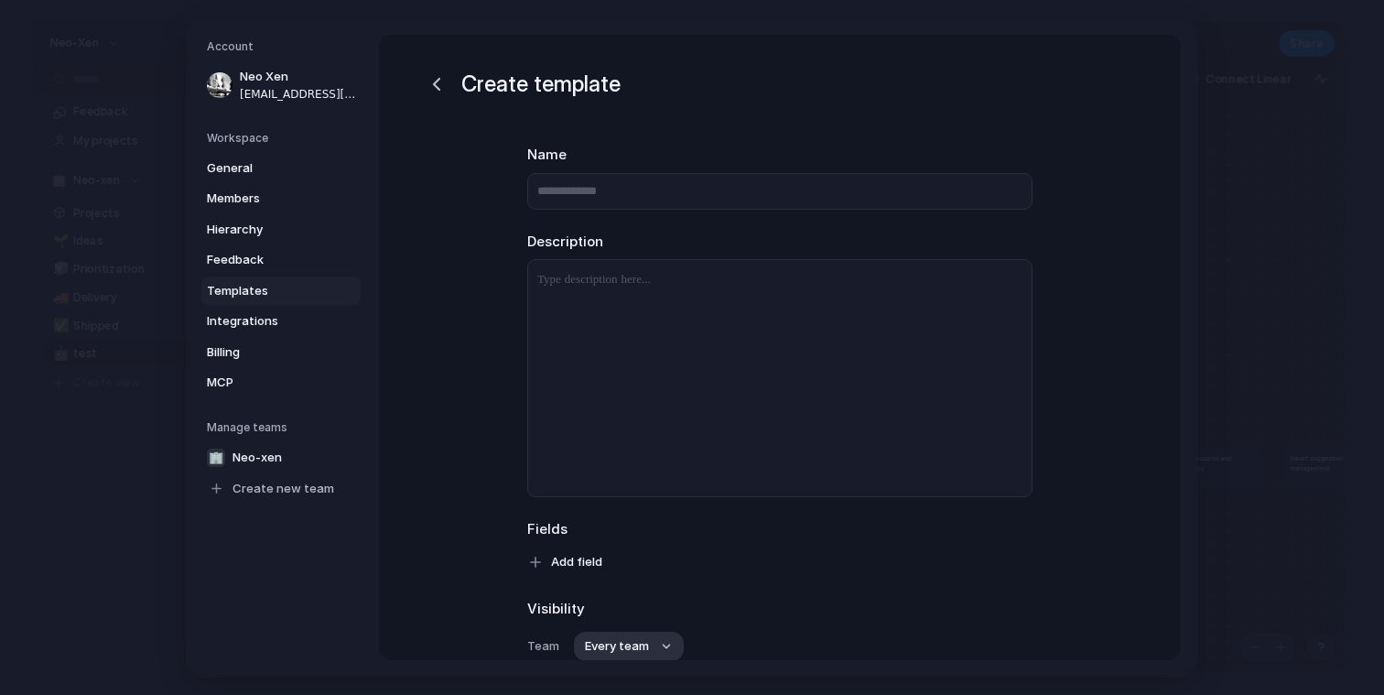
scroll to position [157, 0]
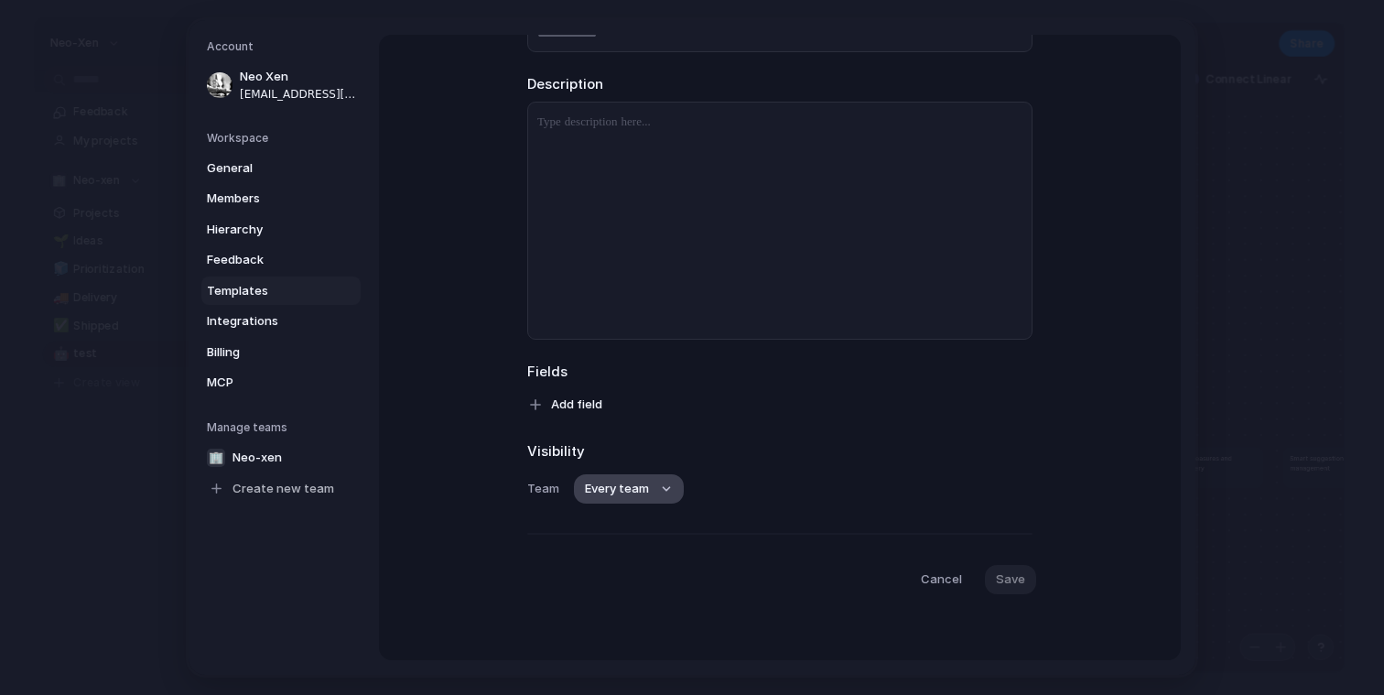
click at [630, 486] on span "Every team" at bounding box center [617, 489] width 64 height 18
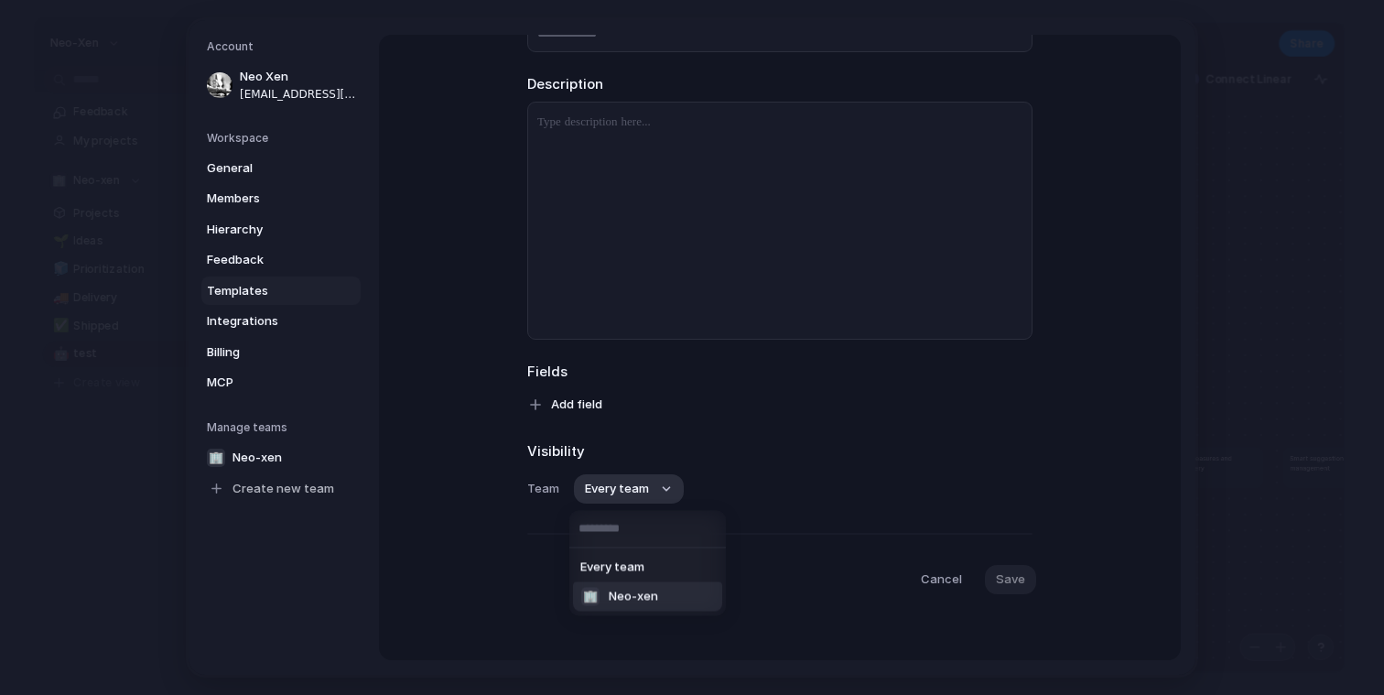
click at [630, 591] on span "Neo-xen" at bounding box center [633, 597] width 49 height 18
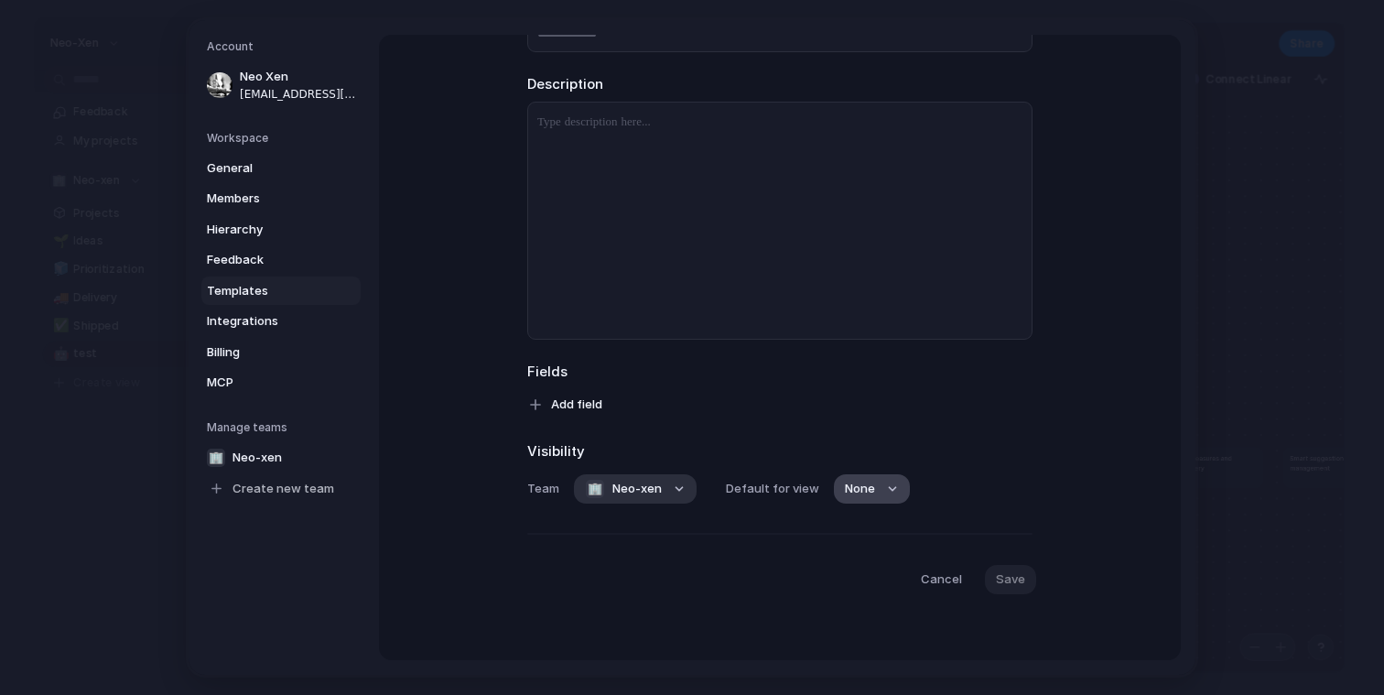
click at [880, 483] on button "None" at bounding box center [872, 488] width 76 height 29
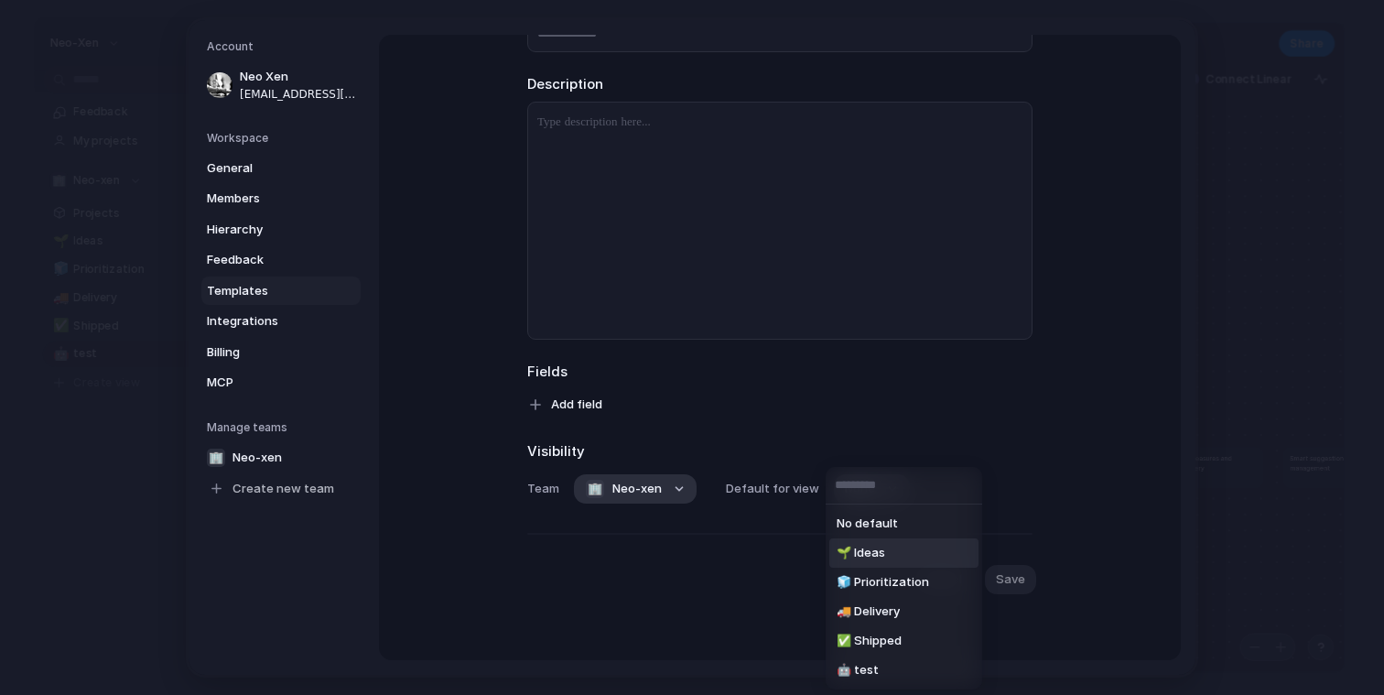
click at [872, 559] on span "🌱 Ideas" at bounding box center [861, 553] width 49 height 18
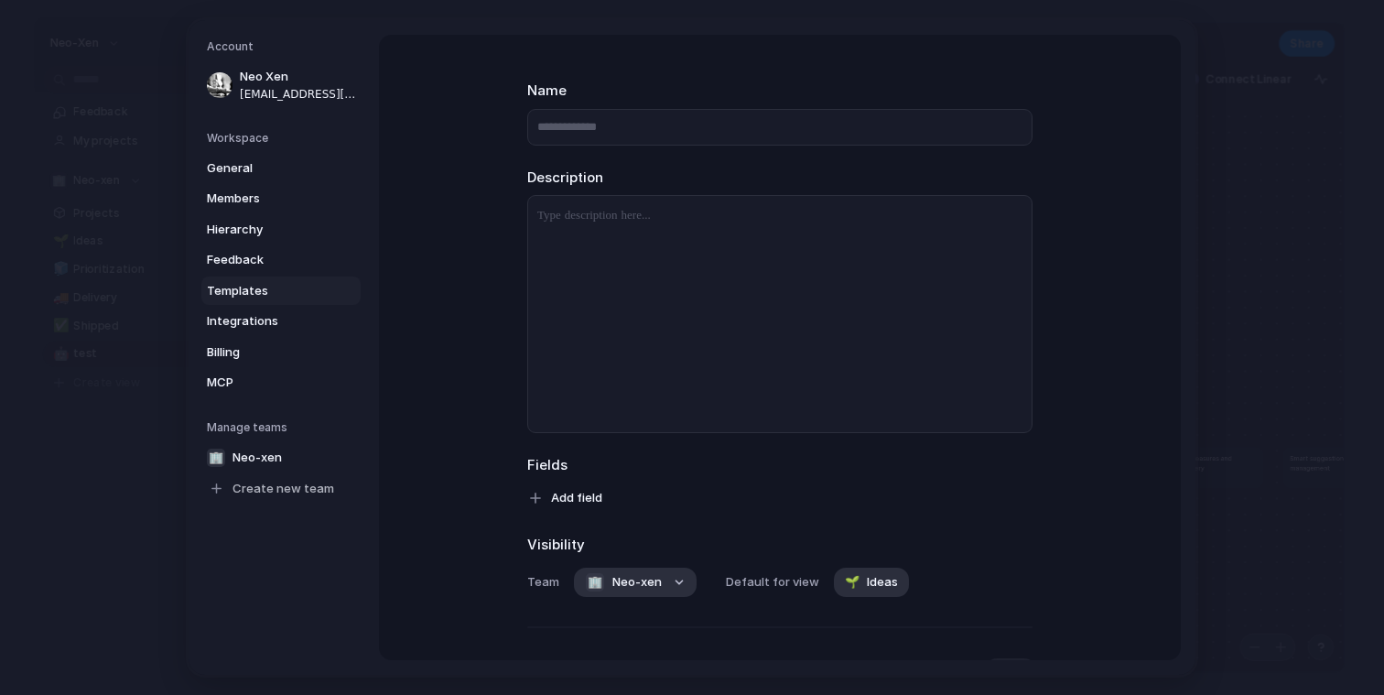
scroll to position [0, 0]
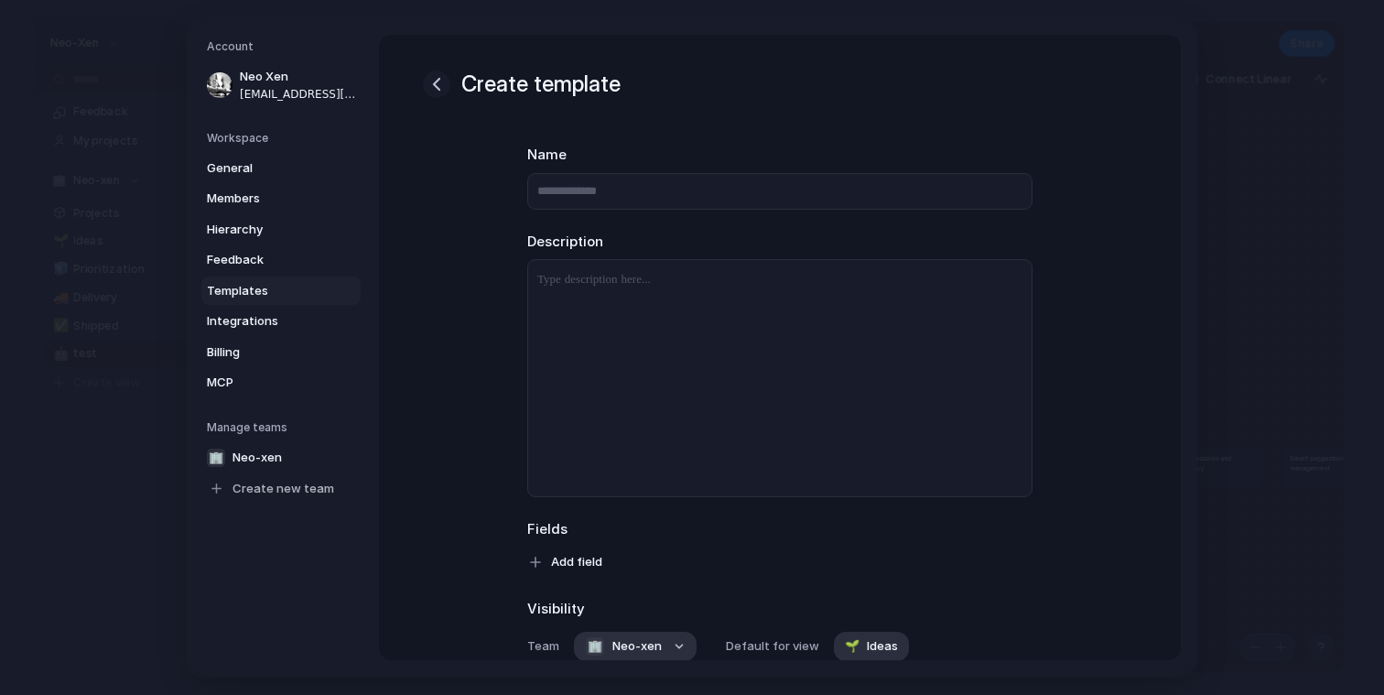
click at [438, 81] on div "button" at bounding box center [437, 84] width 22 height 22
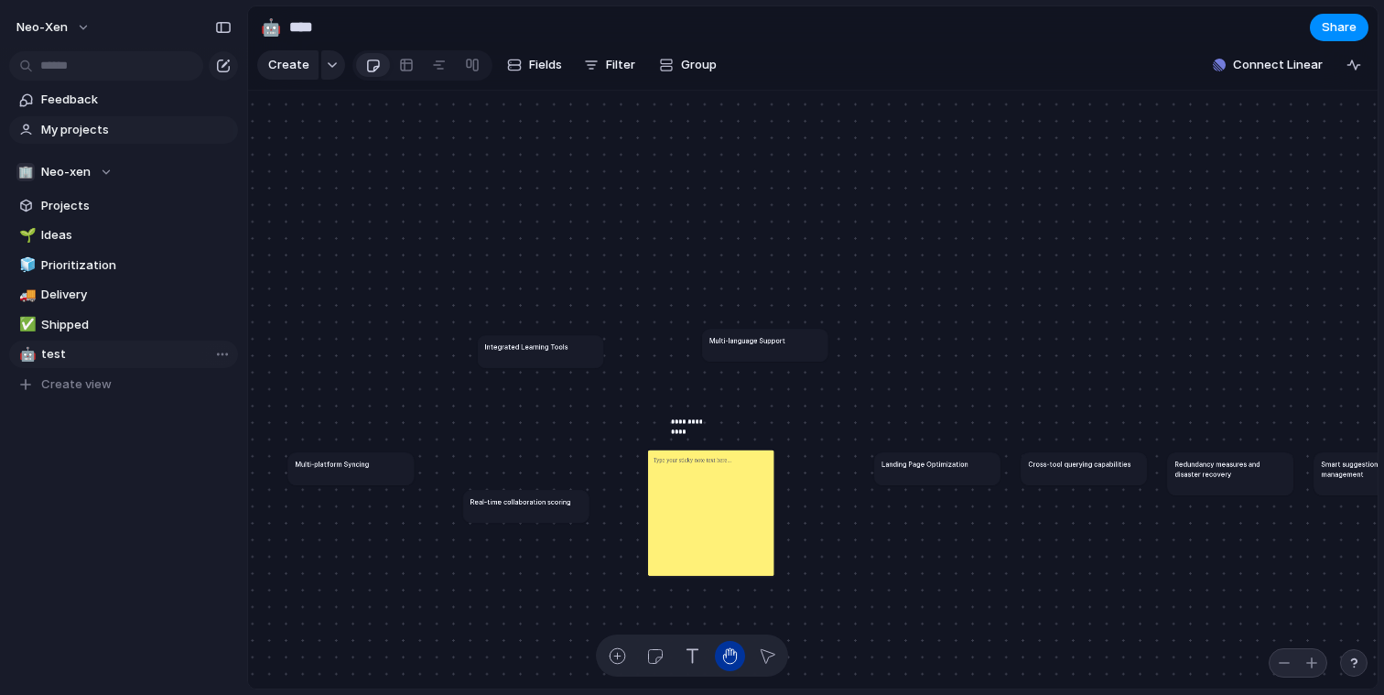
click at [69, 127] on span "My projects" at bounding box center [136, 130] width 190 height 18
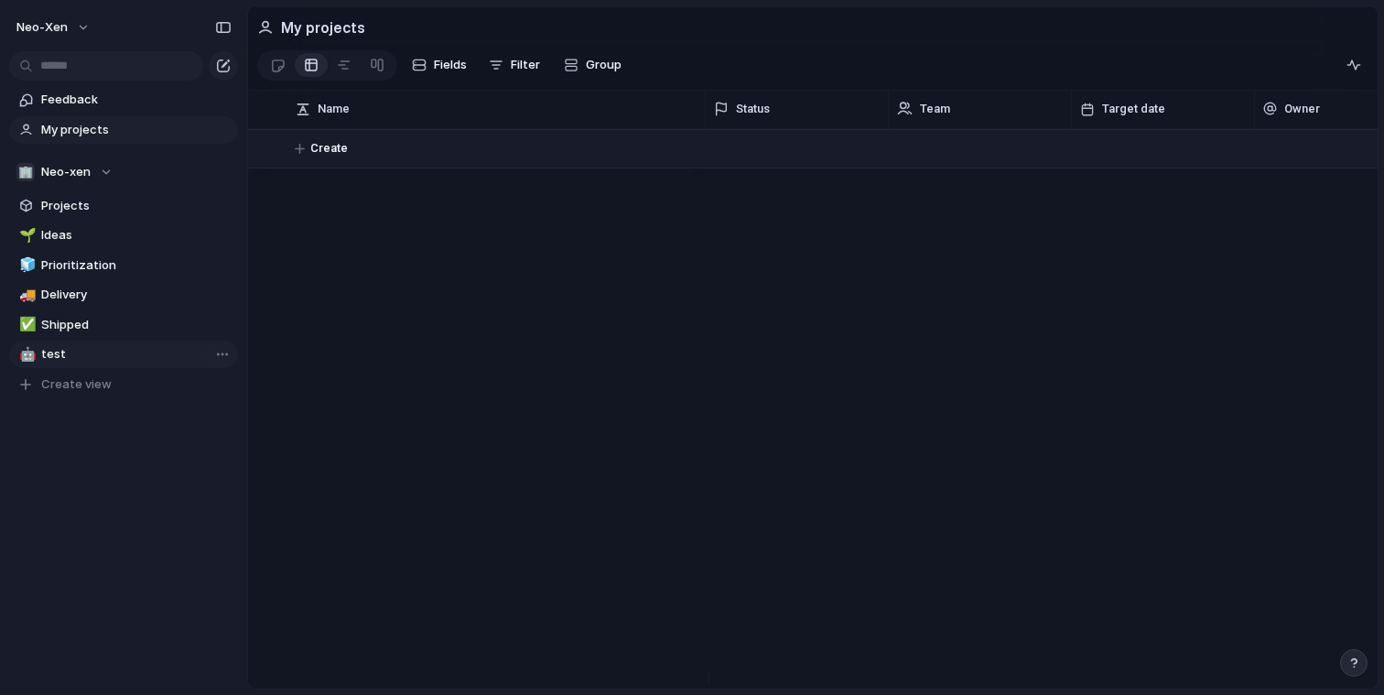
click at [345, 157] on span "Create" at bounding box center [329, 148] width 38 height 18
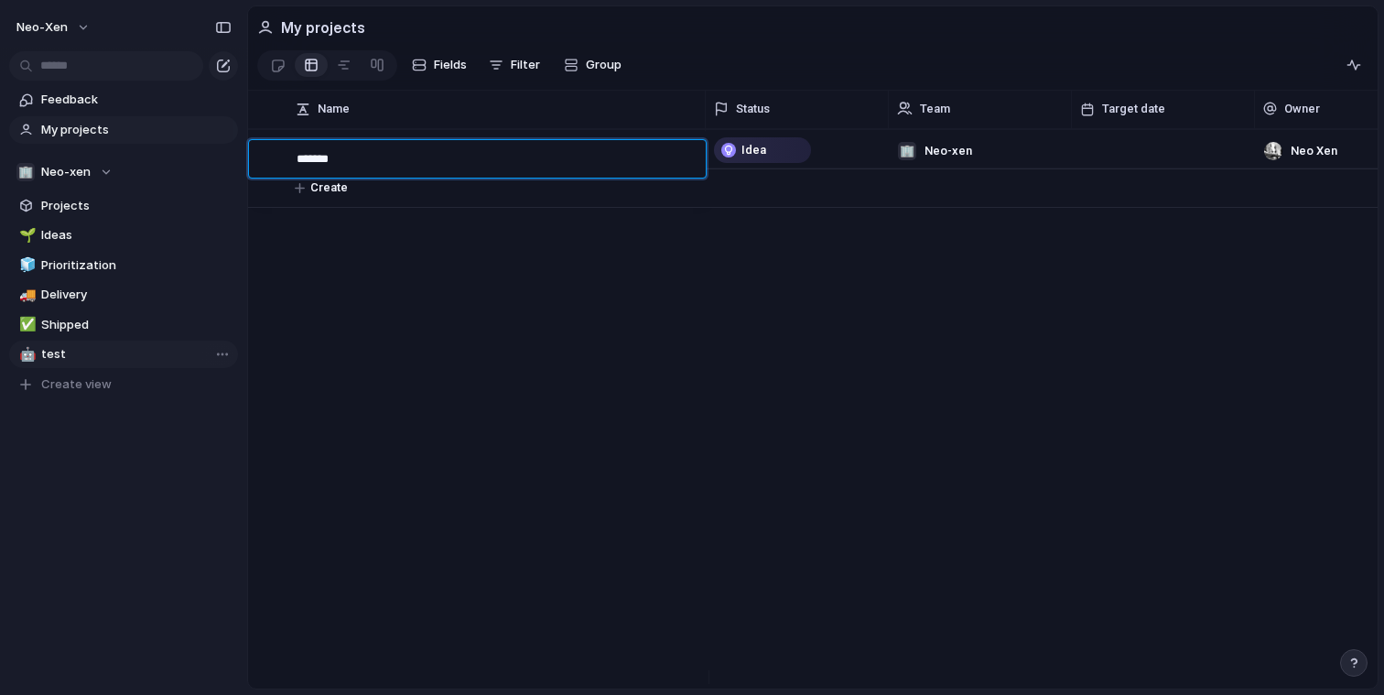
type textarea "********"
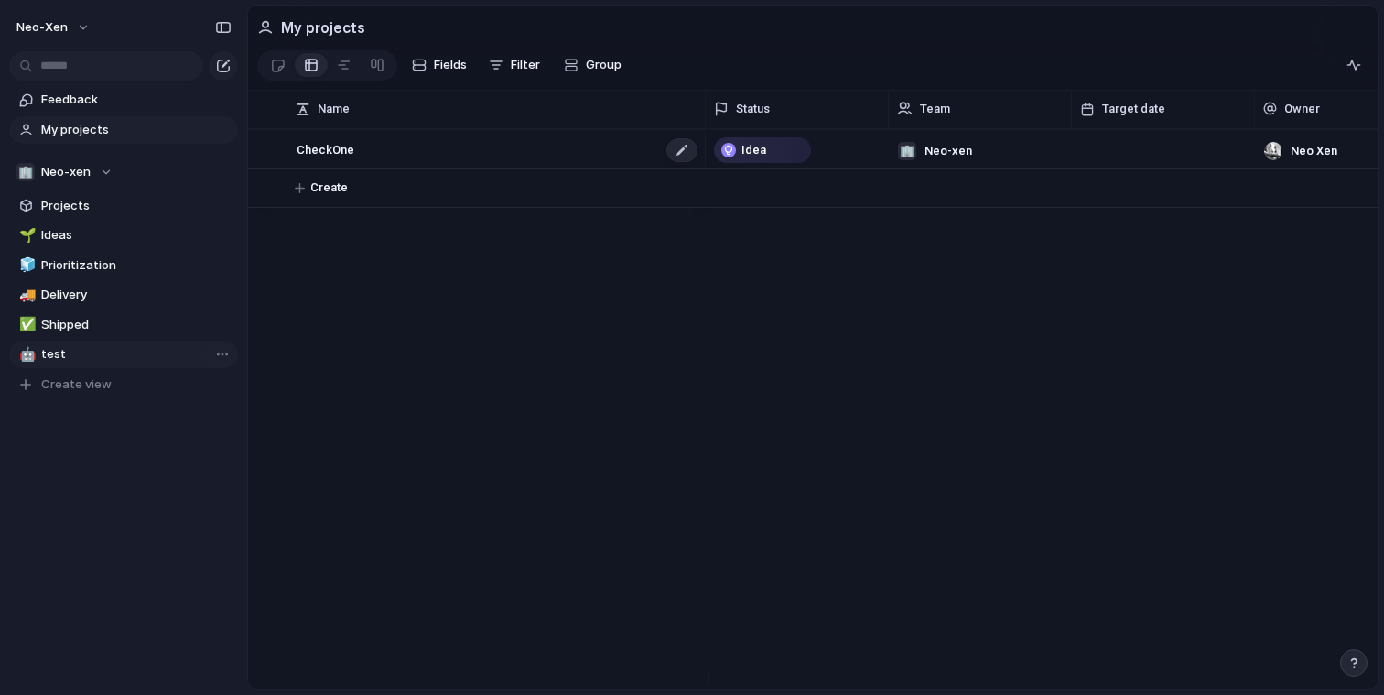
click at [338, 154] on span "CheckOne" at bounding box center [326, 148] width 58 height 21
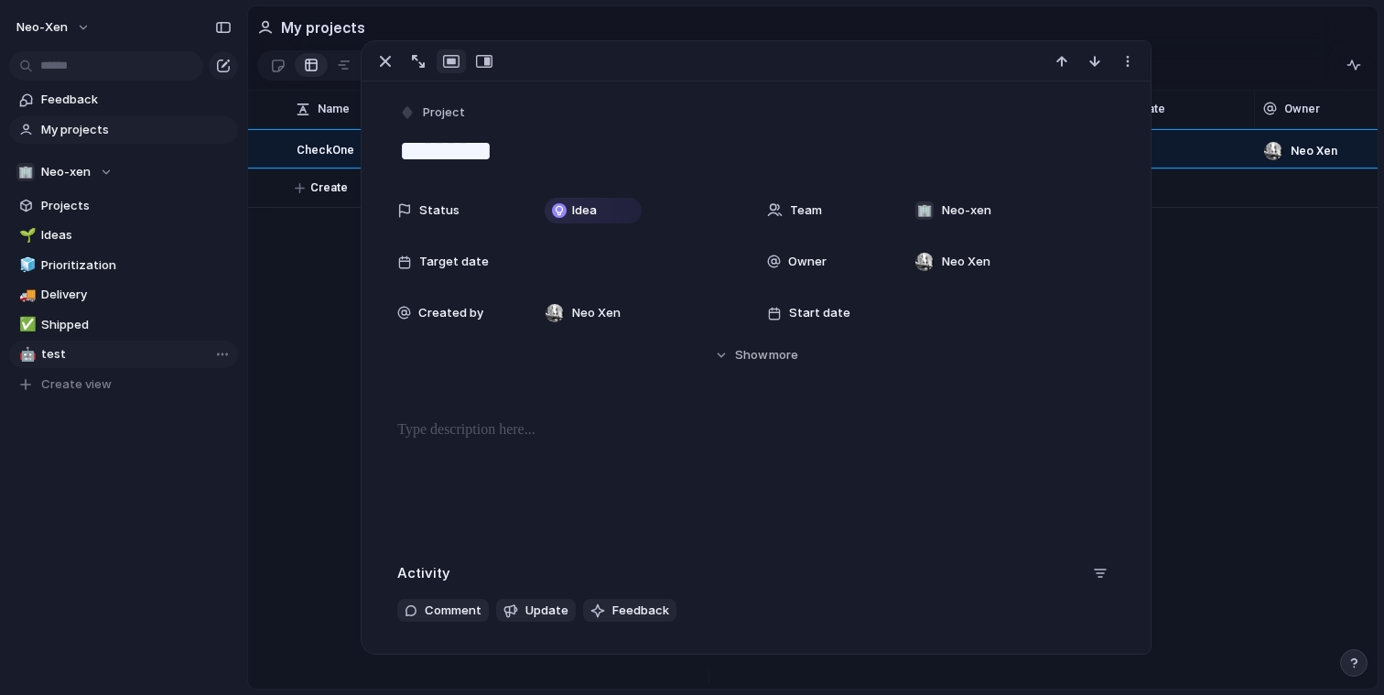
click at [335, 159] on span "CheckOne" at bounding box center [326, 148] width 58 height 21
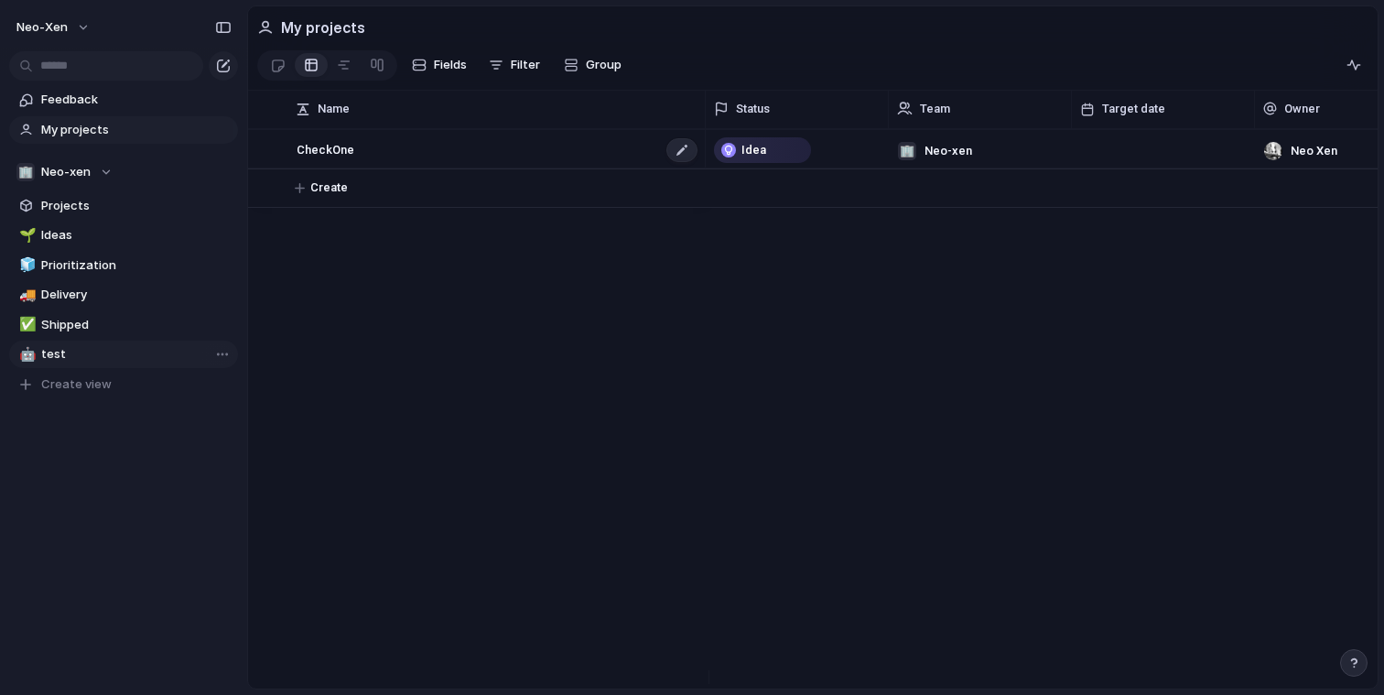
click at [336, 159] on span "CheckOne" at bounding box center [326, 148] width 58 height 21
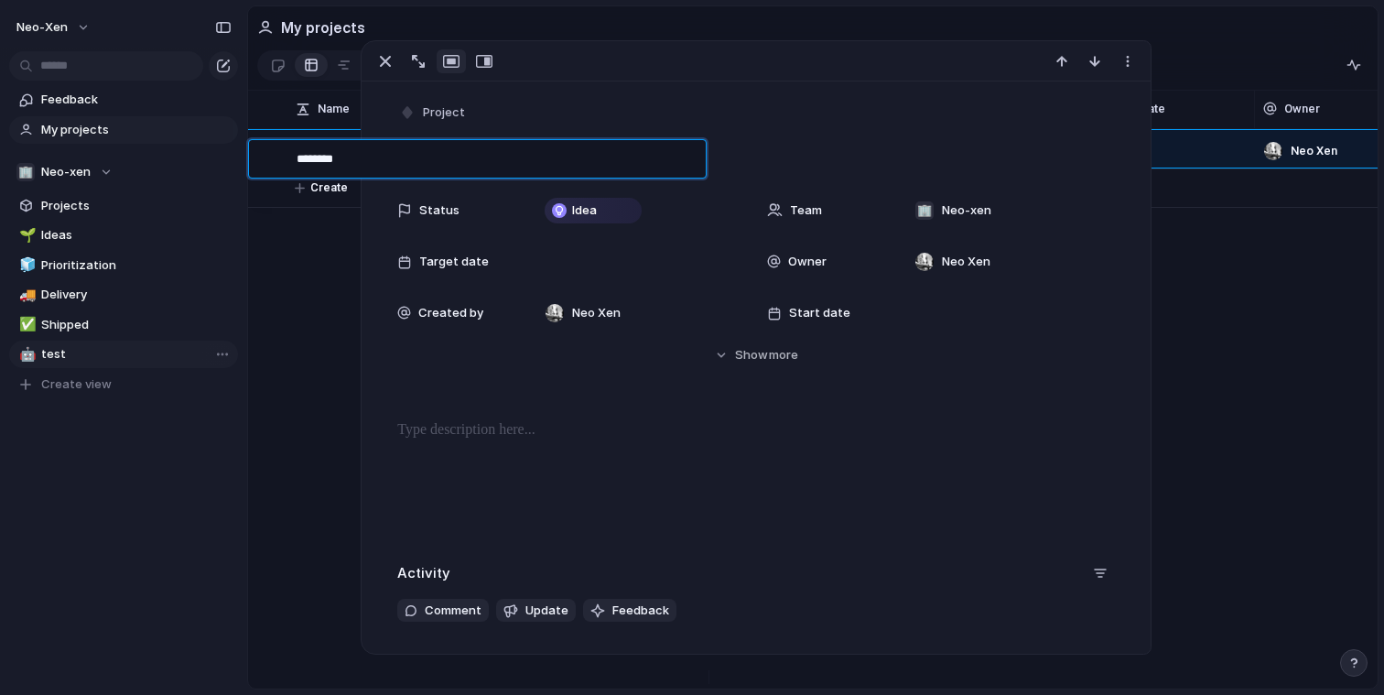
click at [334, 161] on textarea "********" at bounding box center [495, 161] width 396 height 23
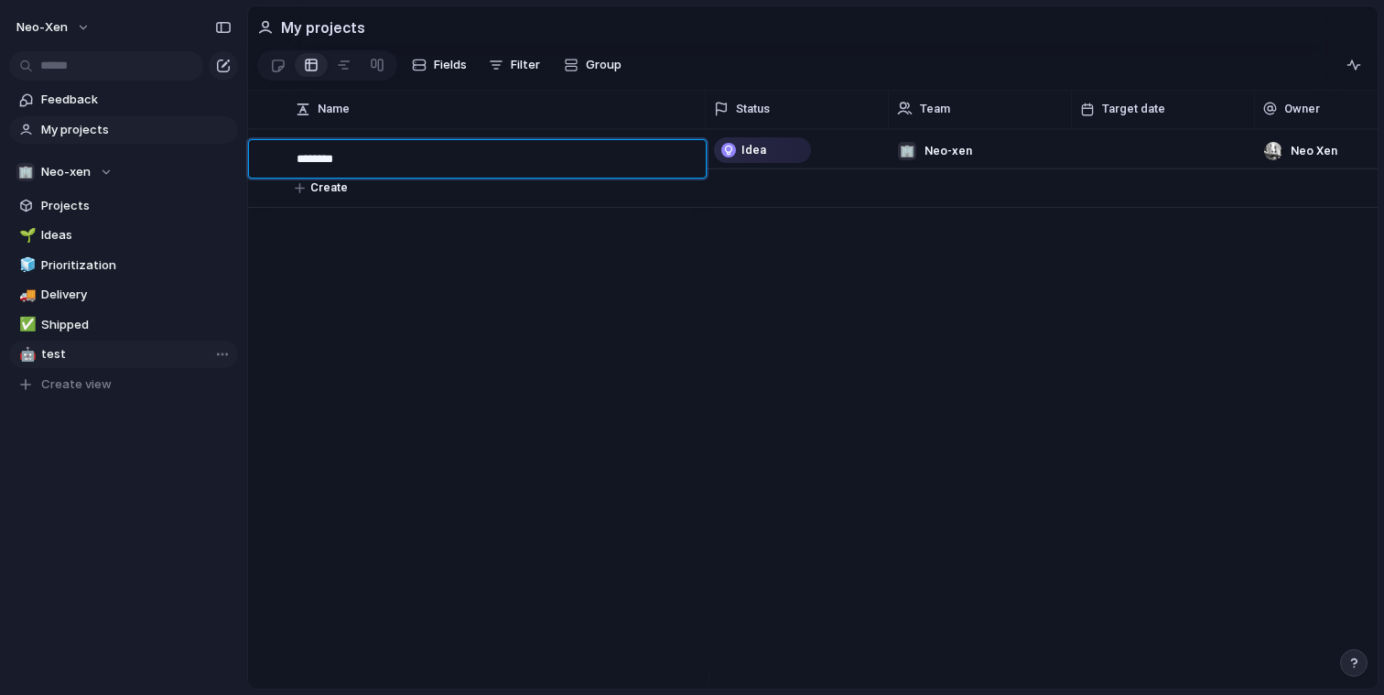
click at [334, 161] on textarea "********" at bounding box center [495, 161] width 396 height 23
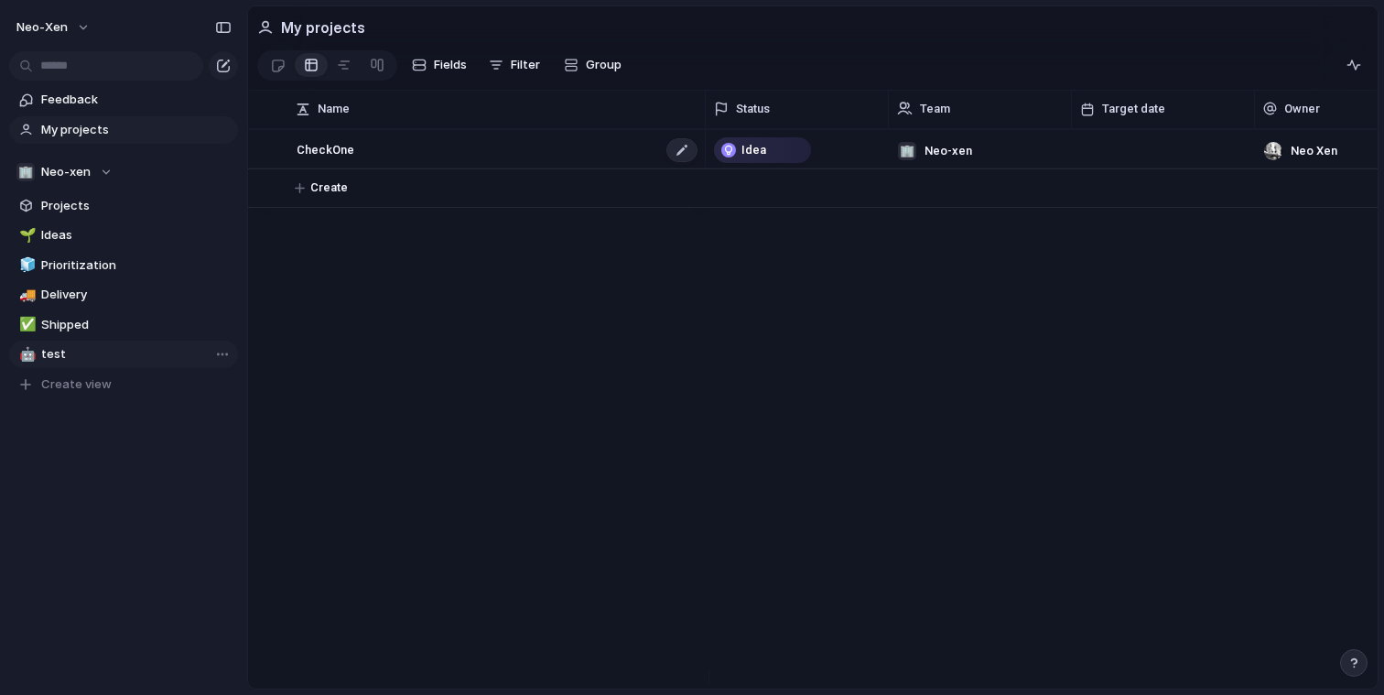
click at [358, 168] on div "CheckOne" at bounding box center [498, 150] width 403 height 38
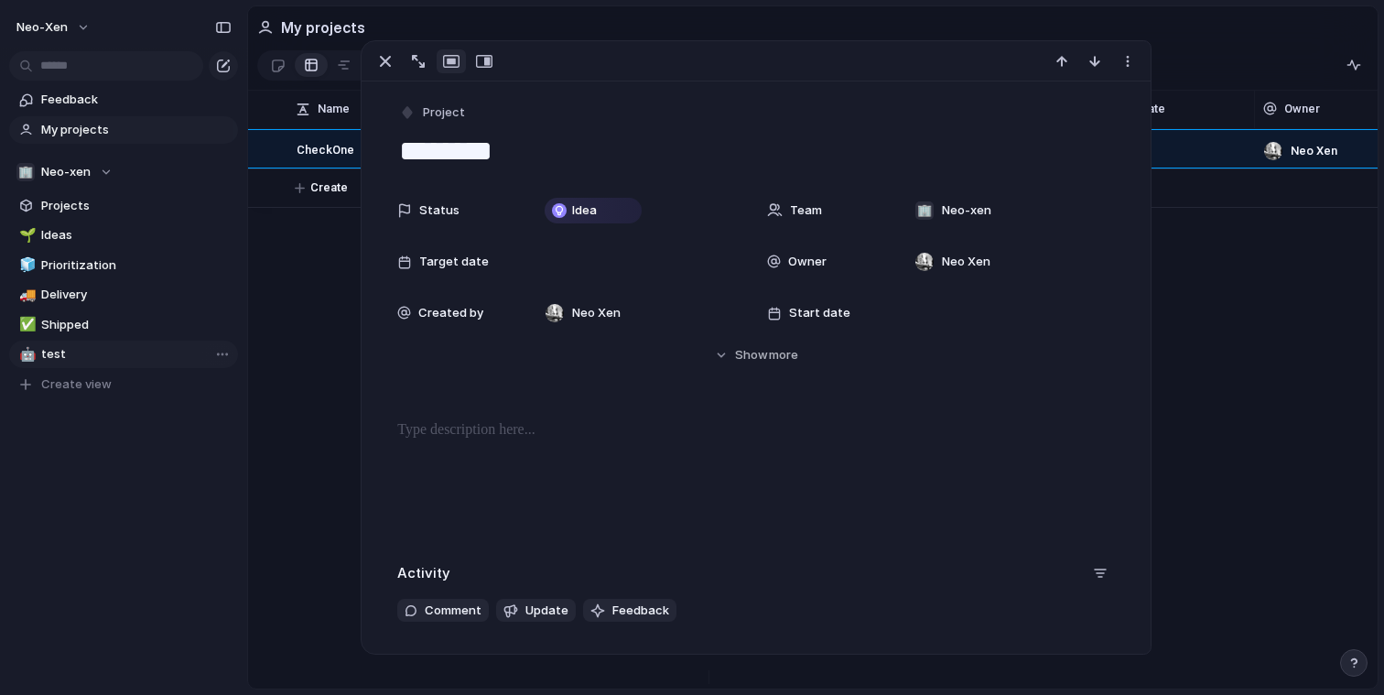
click at [824, 261] on div "Owner" at bounding box center [825, 262] width 117 height 18
click at [989, 358] on span "No Owner" at bounding box center [966, 366] width 57 height 18
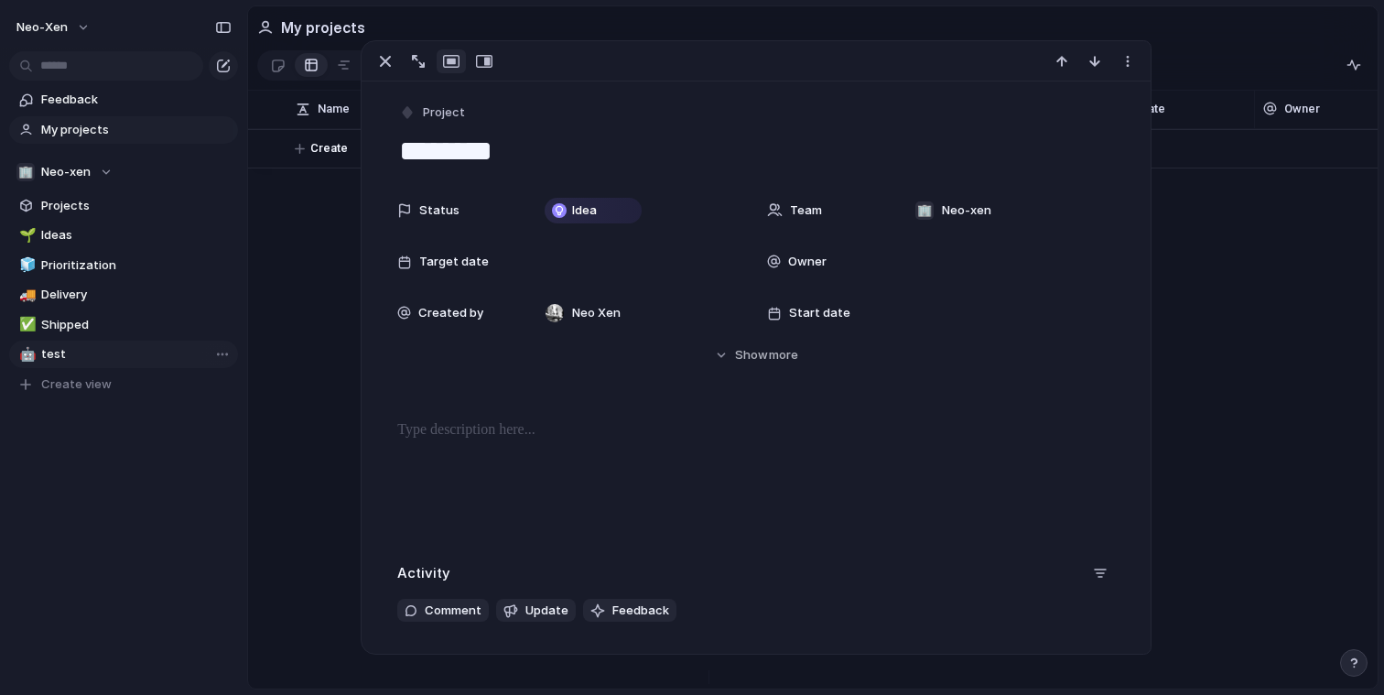
click at [790, 211] on span "Team" at bounding box center [806, 210] width 32 height 18
click at [970, 288] on span "Neo-xen" at bounding box center [987, 285] width 49 height 18
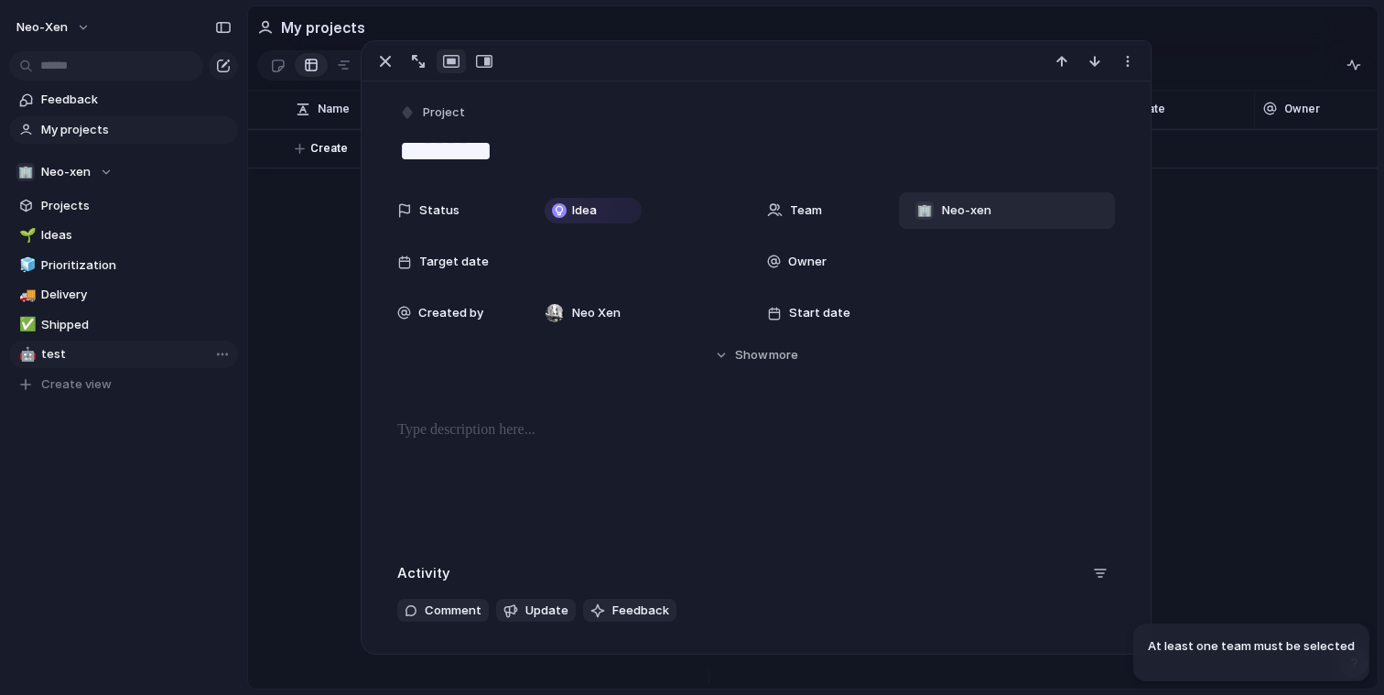
click at [943, 218] on span "Neo-xen" at bounding box center [966, 210] width 49 height 18
click at [944, 274] on li "🏢 Neo-xen" at bounding box center [978, 284] width 149 height 29
click at [807, 309] on span "Start date" at bounding box center [819, 313] width 61 height 18
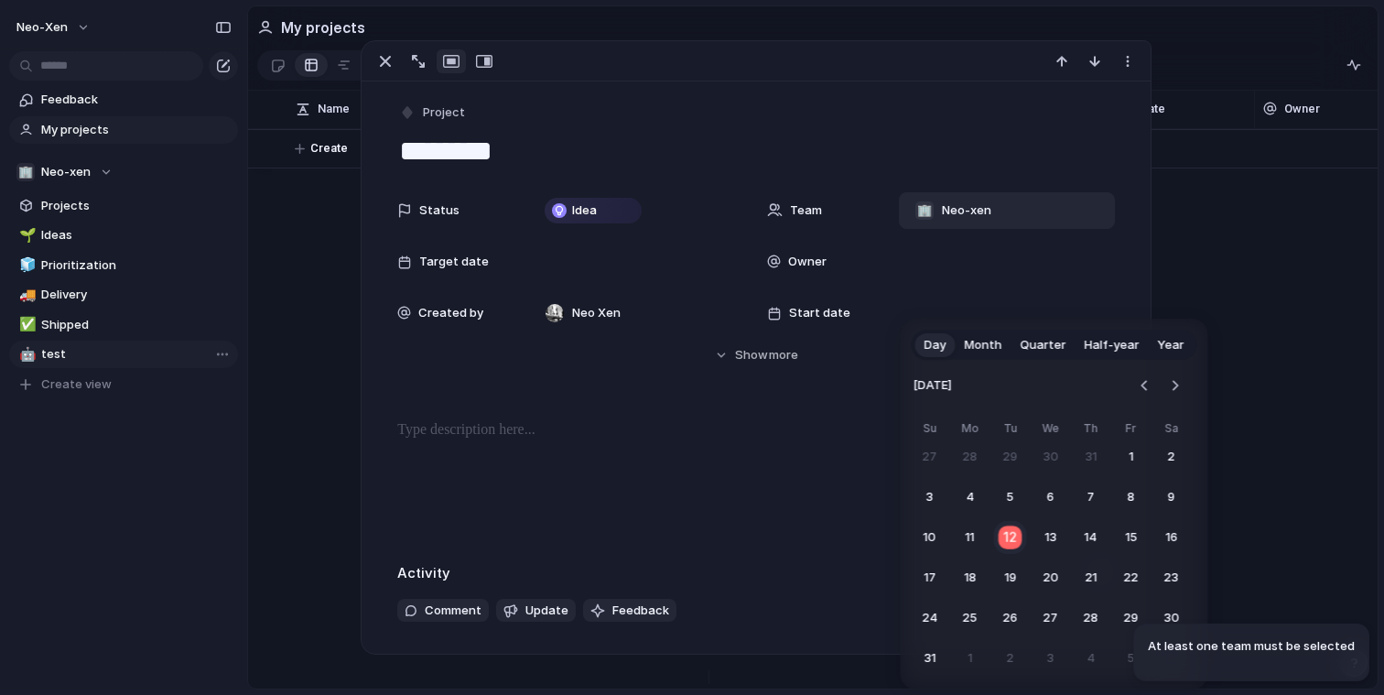
click at [1020, 537] on button "12" at bounding box center [1010, 538] width 36 height 36
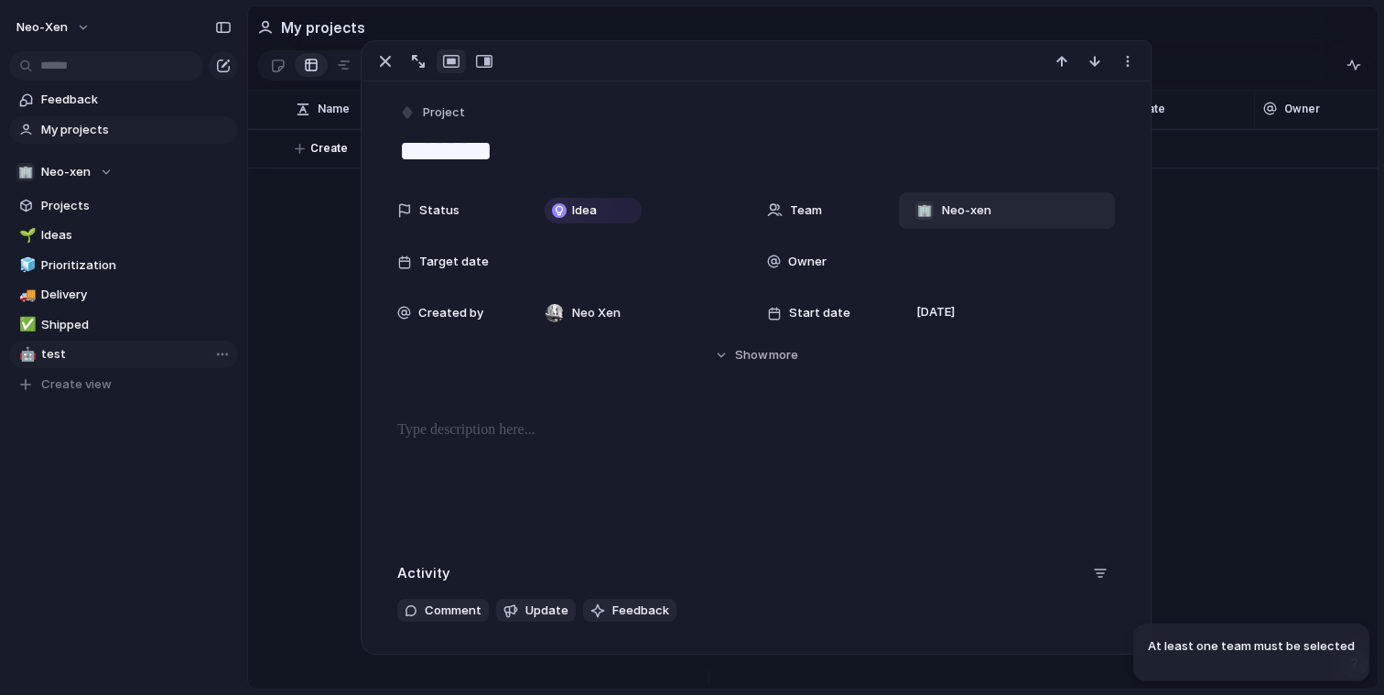
click at [817, 320] on span "Start date" at bounding box center [819, 313] width 61 height 18
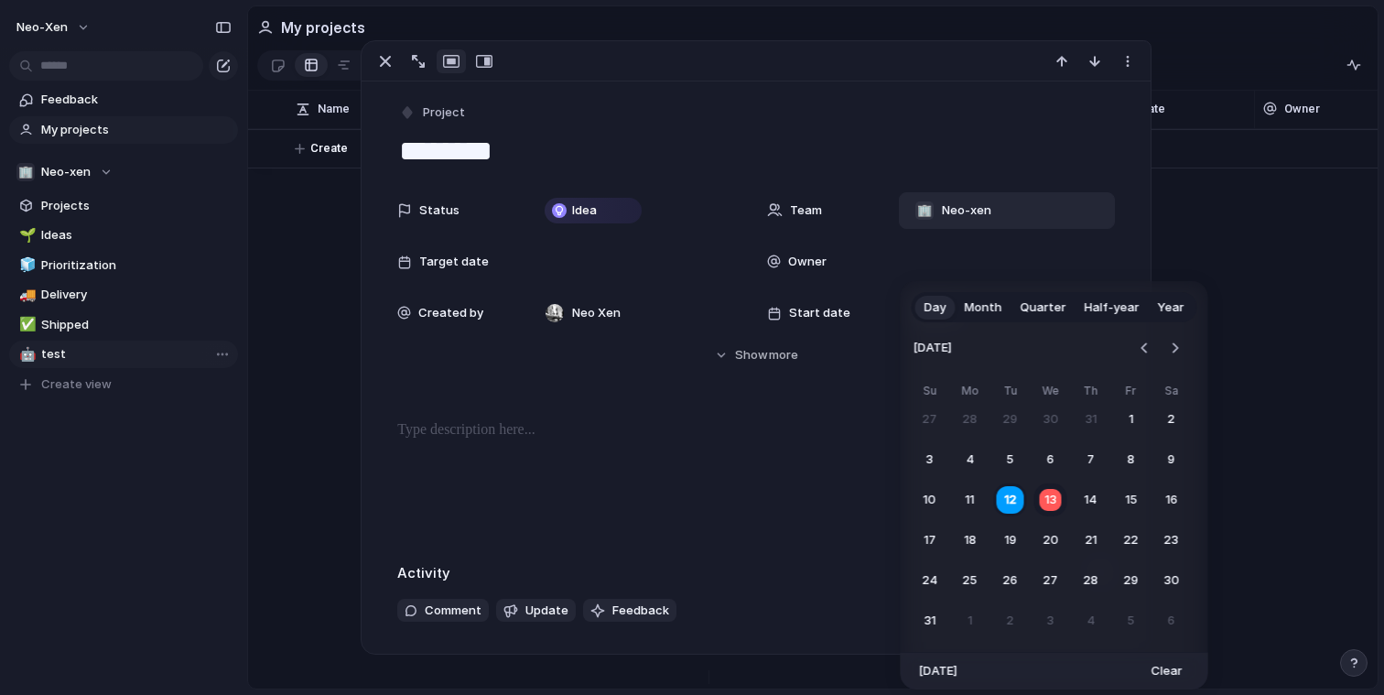
click at [817, 320] on div "Day Month Quarter Half-year Year [DATE] Su Mo Tu We Th Fr Sa 27 28 29 30 31 1 2…" at bounding box center [692, 347] width 1384 height 695
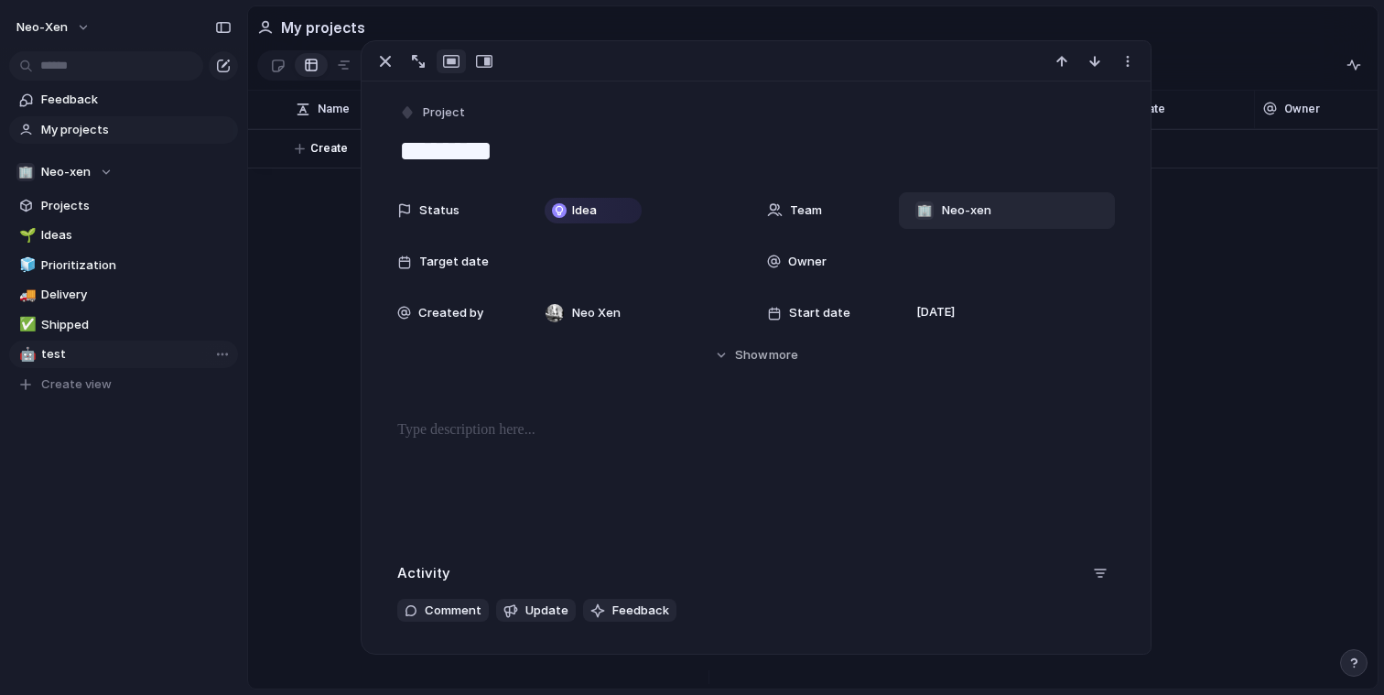
click at [817, 320] on span "Start date" at bounding box center [819, 313] width 61 height 18
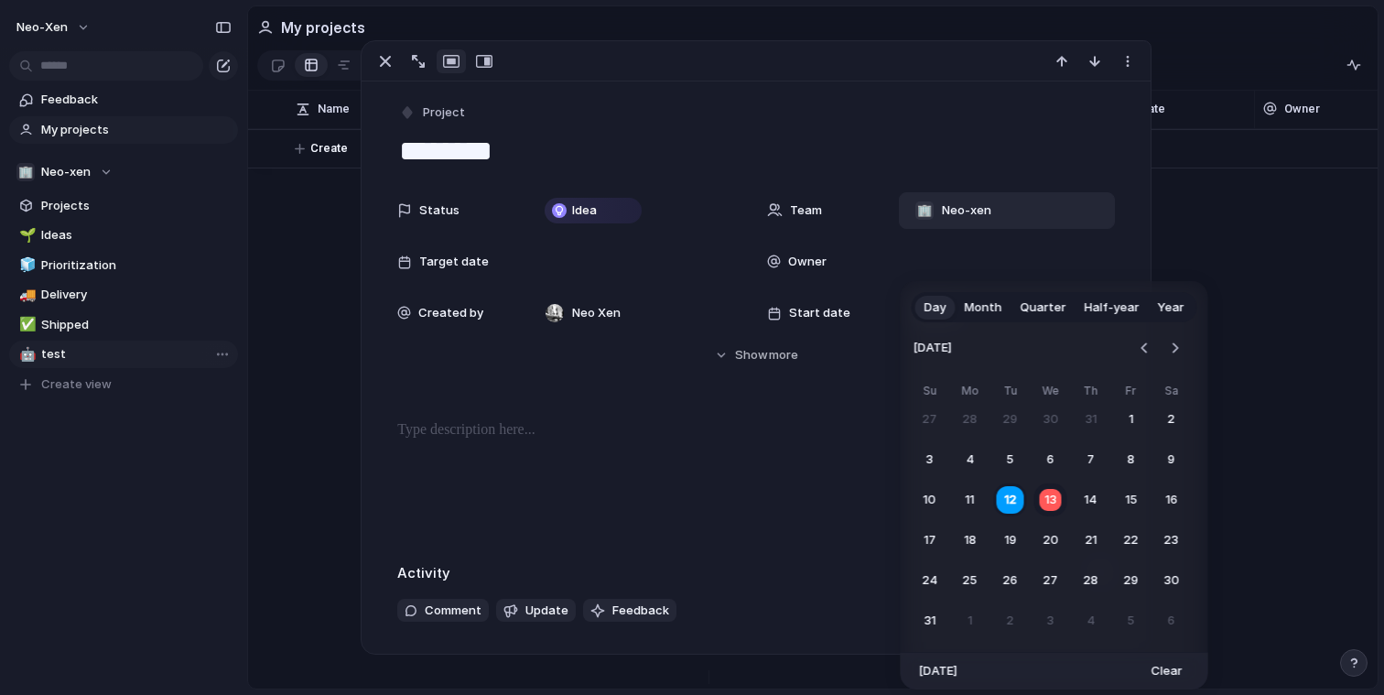
click at [817, 320] on div "Day Month Quarter Half-year Year [DATE] Su Mo Tu We Th Fr Sa 27 28 29 30 31 1 2…" at bounding box center [692, 347] width 1384 height 695
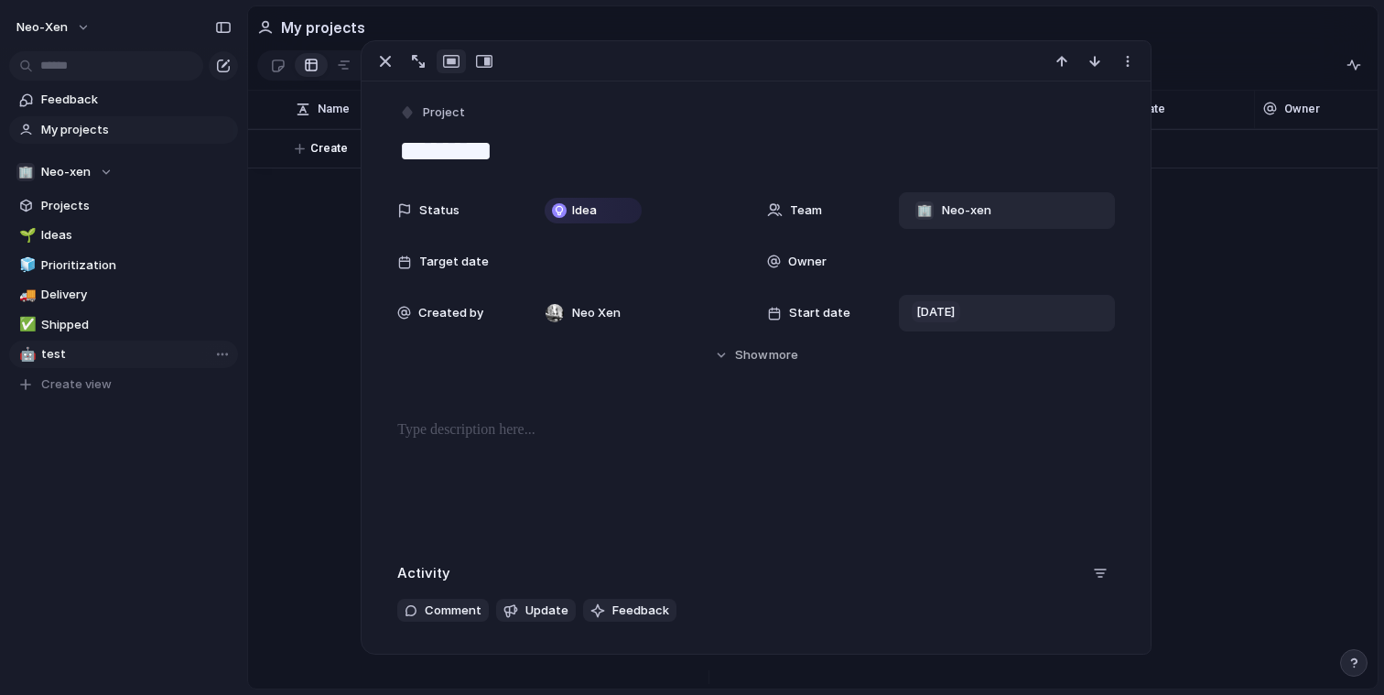
click at [924, 317] on span "[DATE]" at bounding box center [936, 312] width 49 height 22
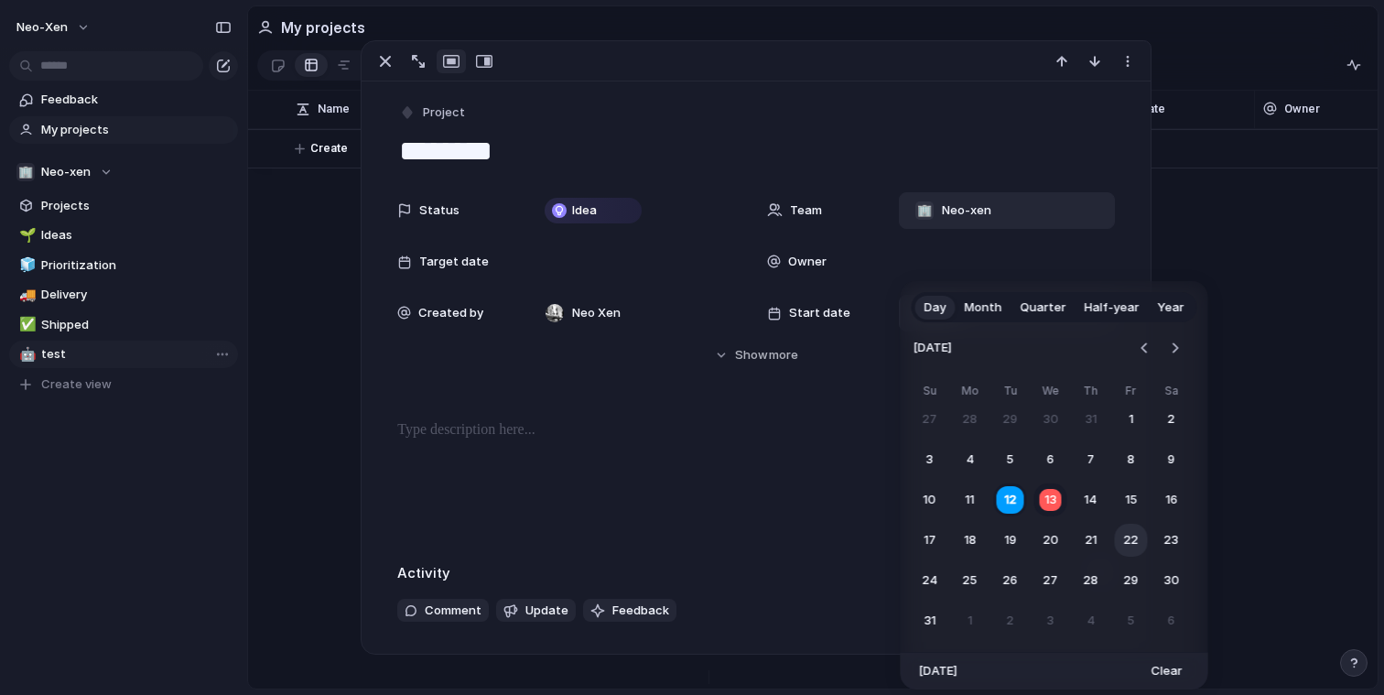
click at [1132, 547] on button "22" at bounding box center [1131, 540] width 33 height 33
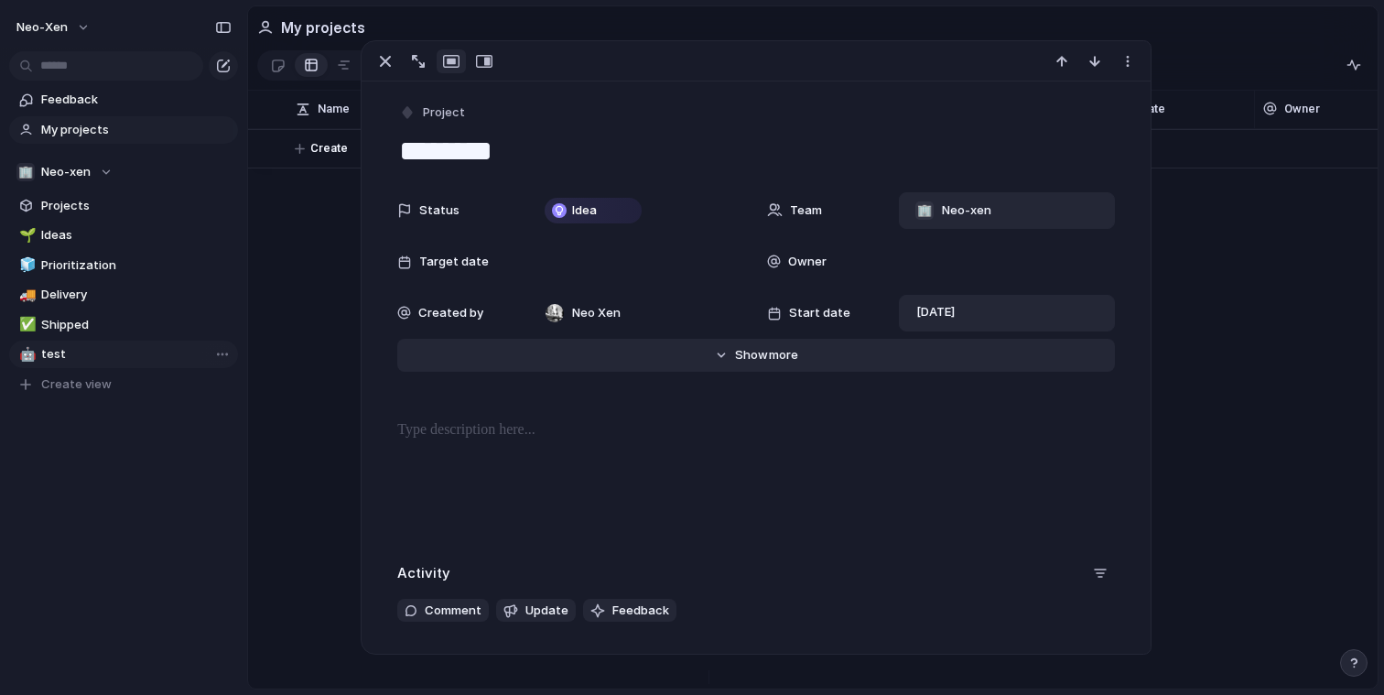
click at [757, 357] on span "Show" at bounding box center [751, 355] width 33 height 18
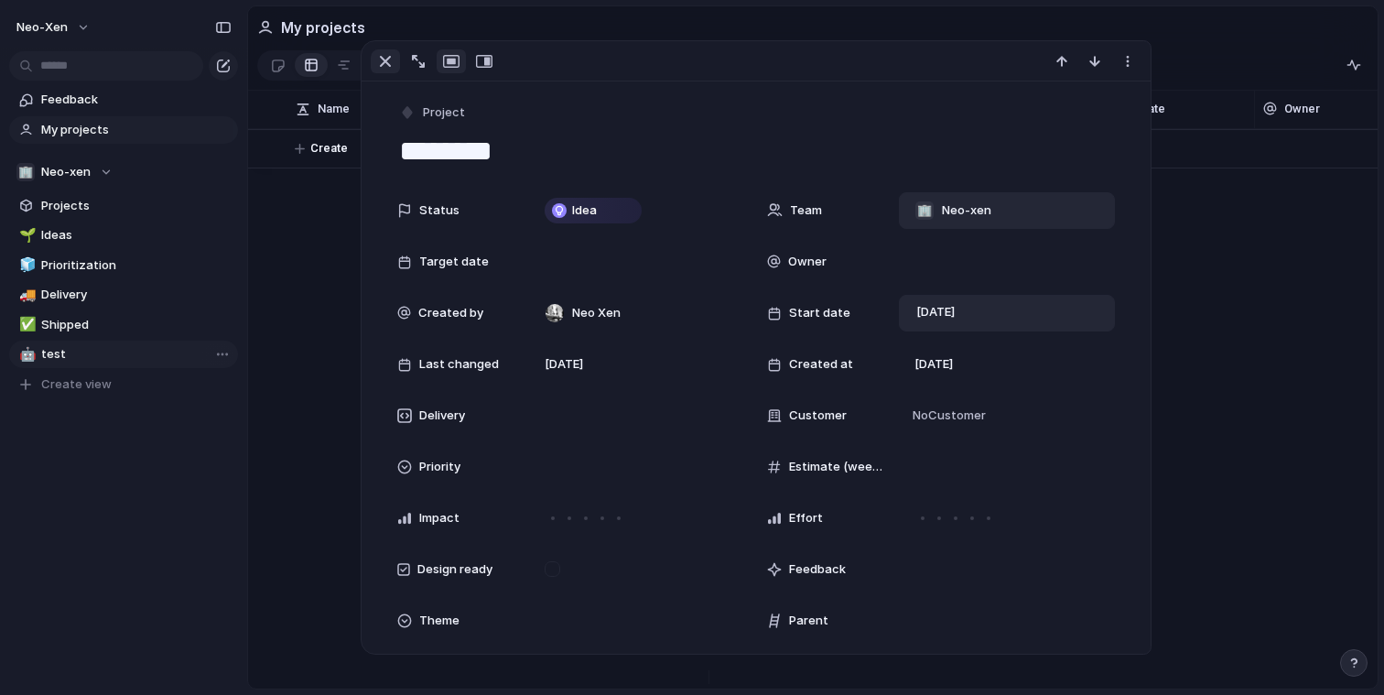
click at [396, 59] on button "button" at bounding box center [385, 61] width 29 height 24
